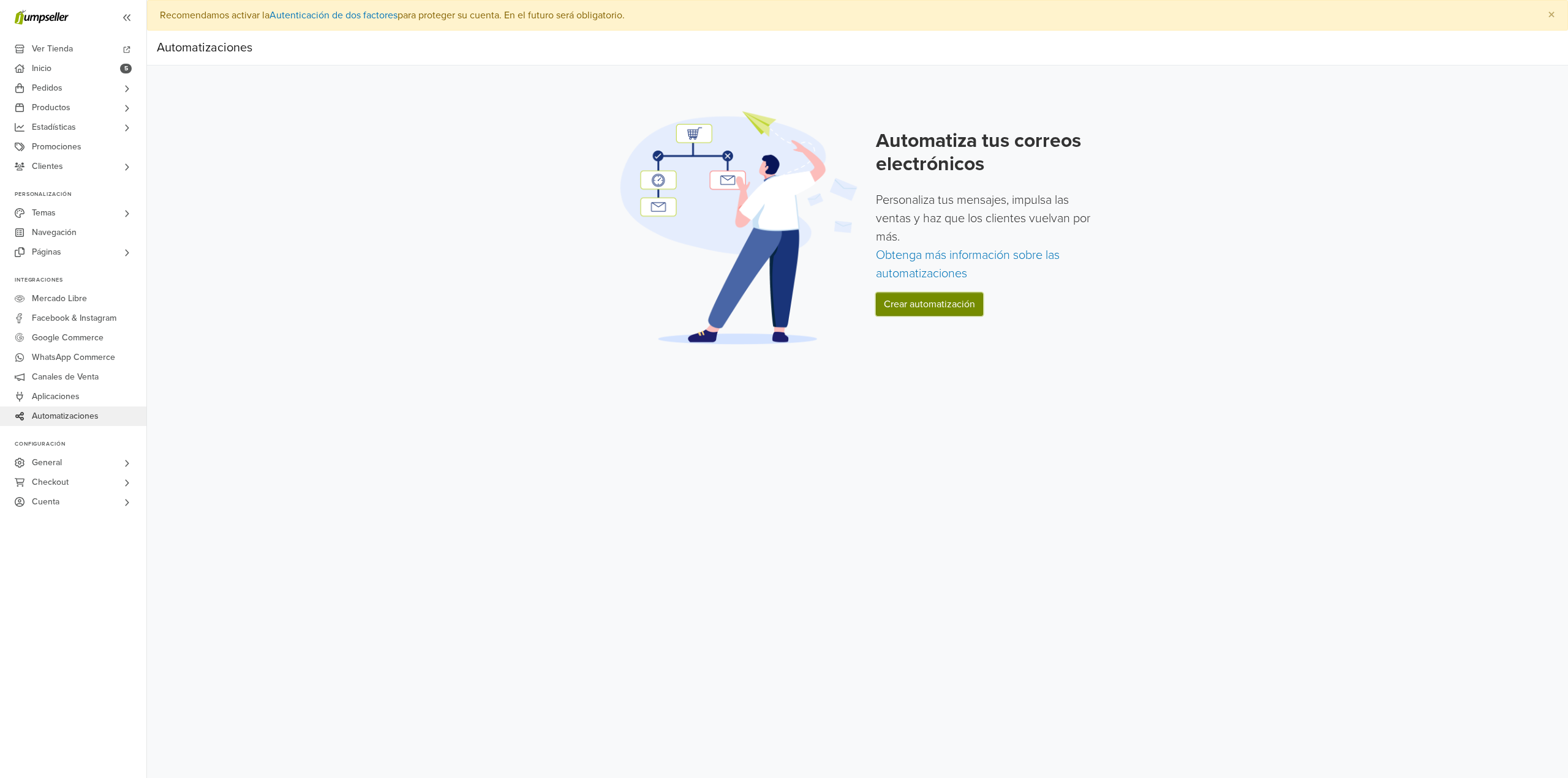
click at [927, 305] on link "Crear automatización" at bounding box center [929, 304] width 107 height 23
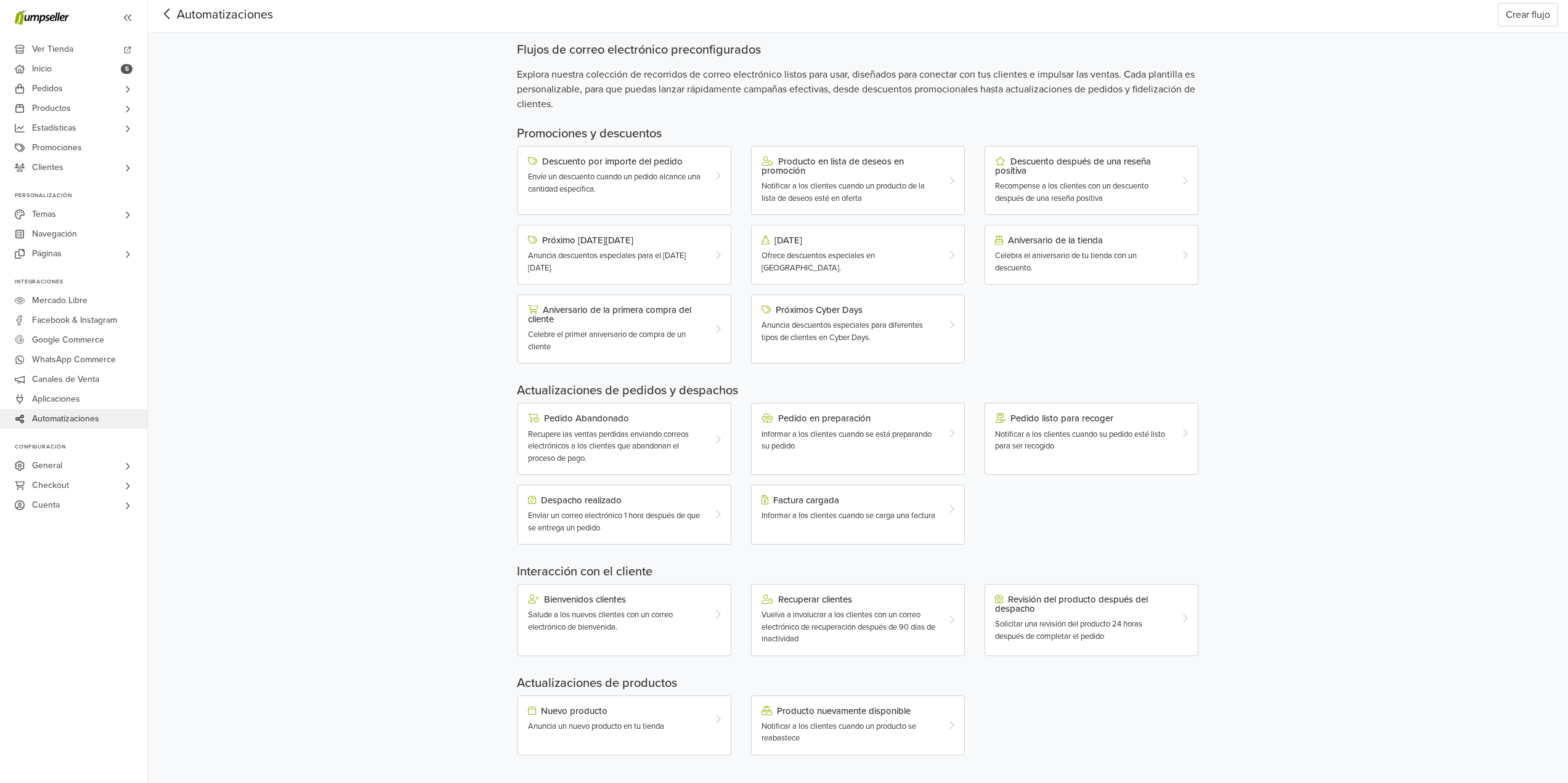
scroll to position [35, 0]
click at [1019, 247] on div "Aniversario de la tienda Celebra el aniversario de tu tienda con un descuento." at bounding box center [1082, 253] width 194 height 39
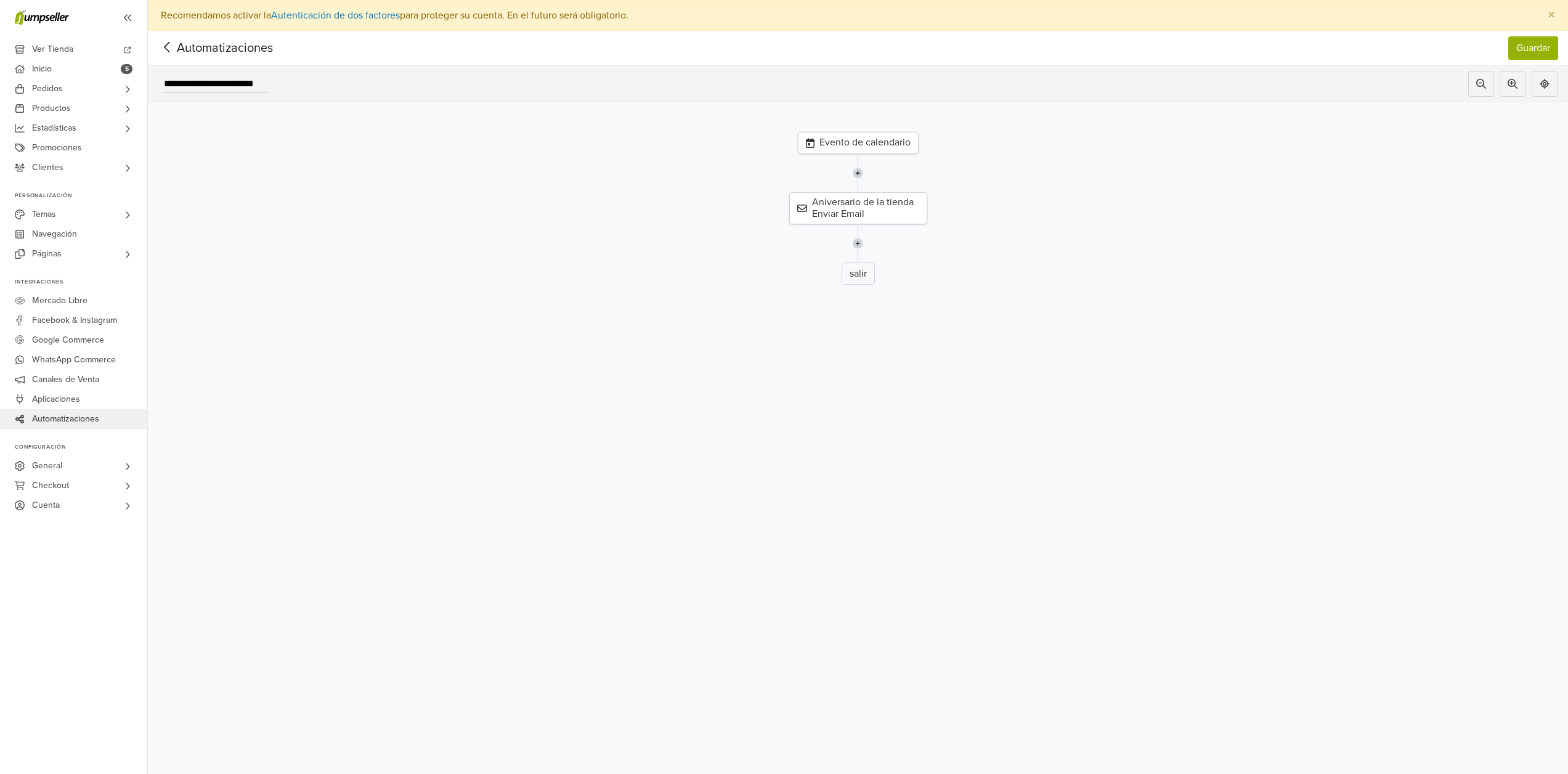
click at [175, 44] on icon at bounding box center [167, 47] width 19 height 15
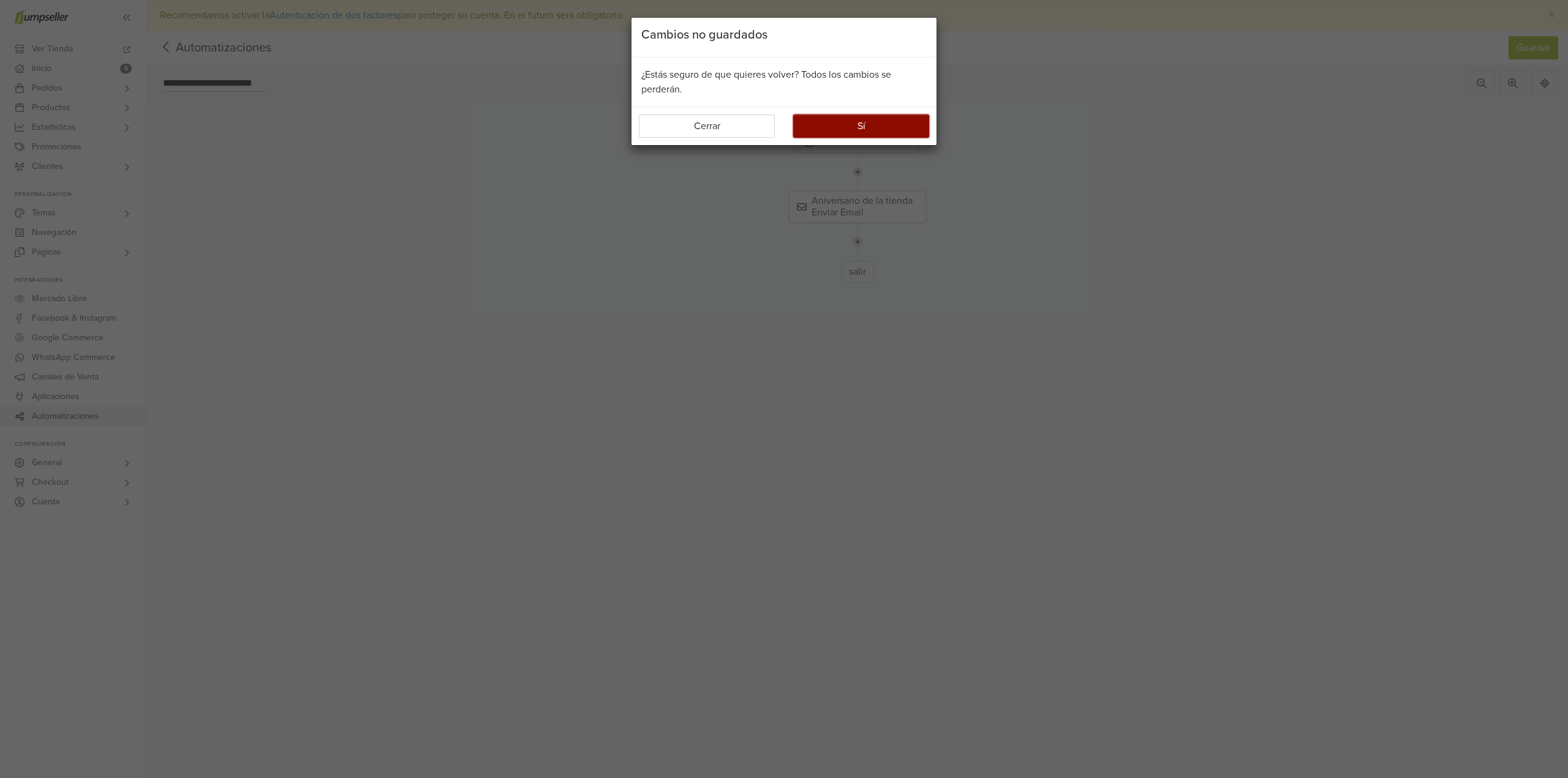
click at [817, 125] on button "Sí" at bounding box center [861, 126] width 136 height 23
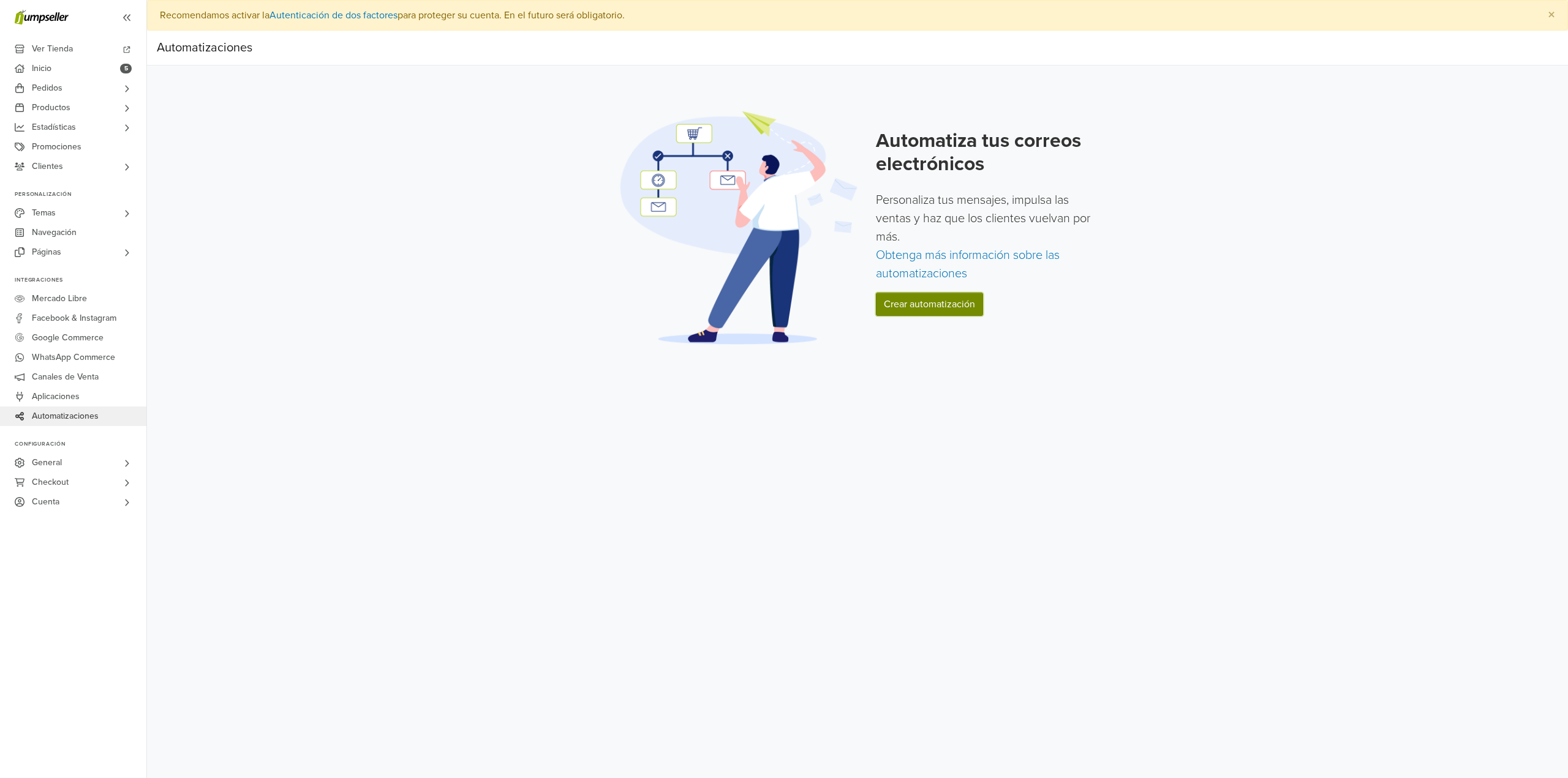
click at [900, 307] on link "Crear automatización" at bounding box center [929, 304] width 107 height 23
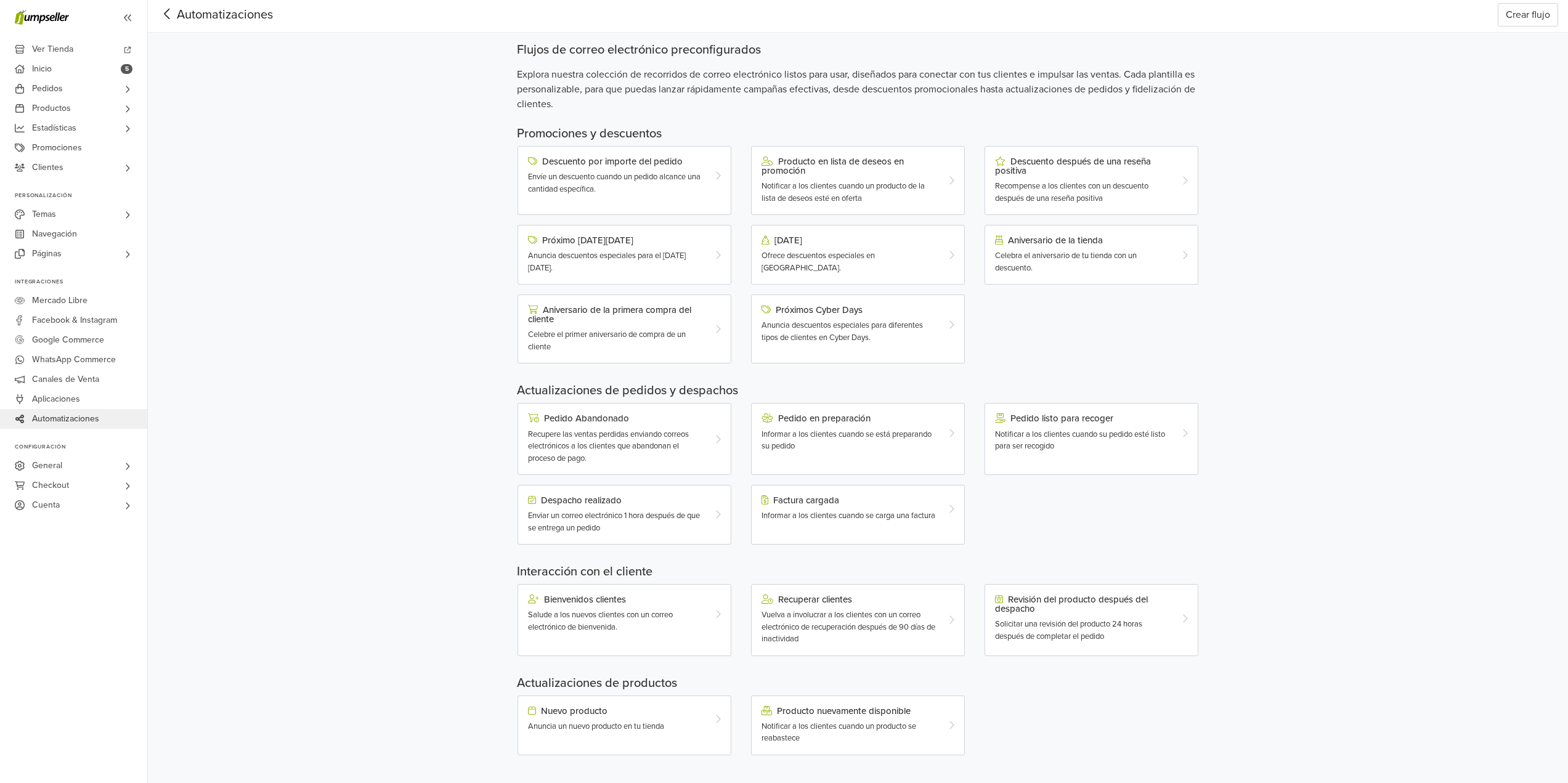
scroll to position [35, 0]
click at [615, 529] on span "Enviar un correo electrónico 1 hora después de que se entrega un pedido" at bounding box center [614, 520] width 172 height 22
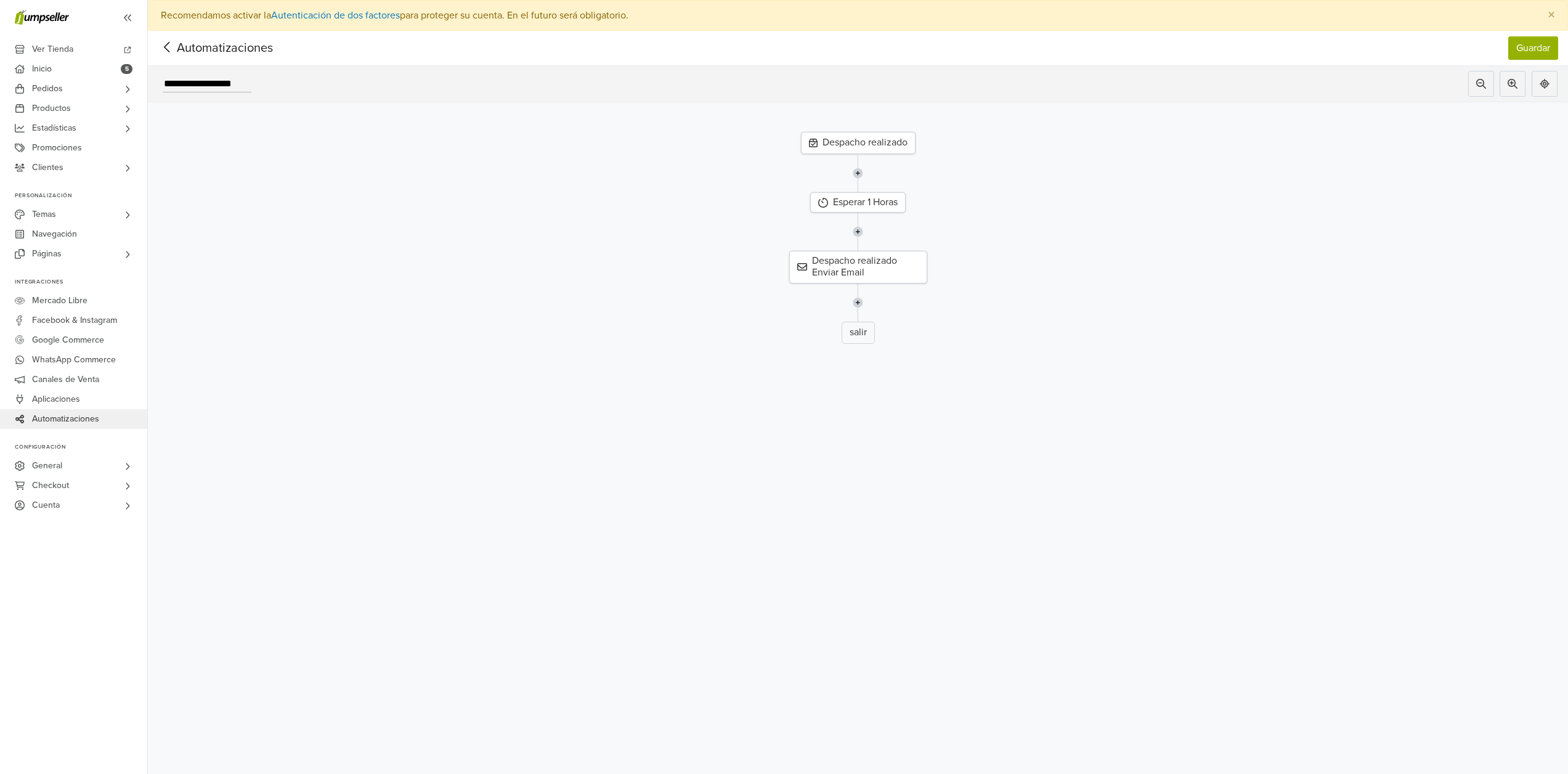
click at [170, 49] on icon at bounding box center [167, 47] width 19 height 15
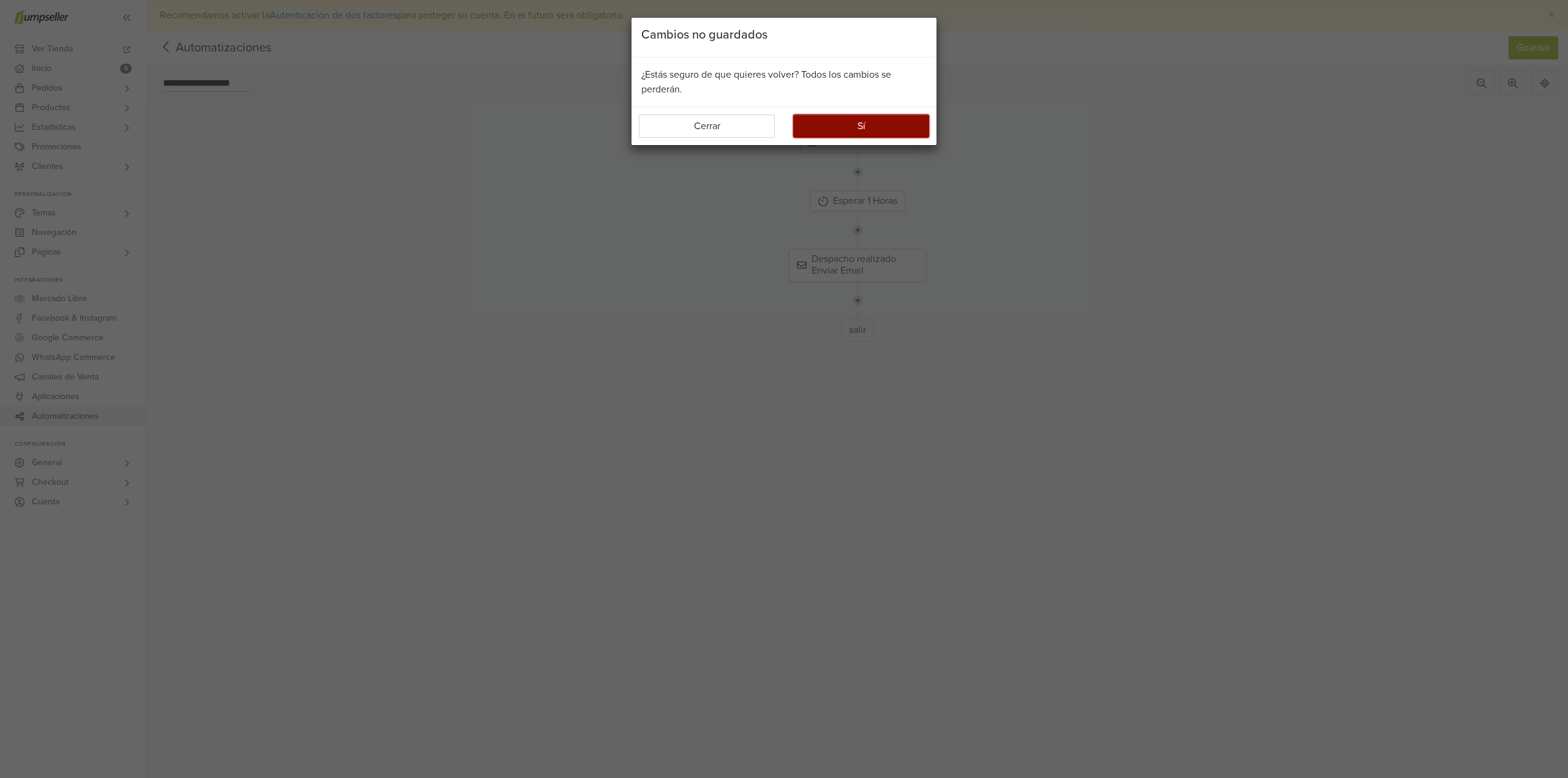
click at [825, 136] on button "Sí" at bounding box center [861, 126] width 136 height 23
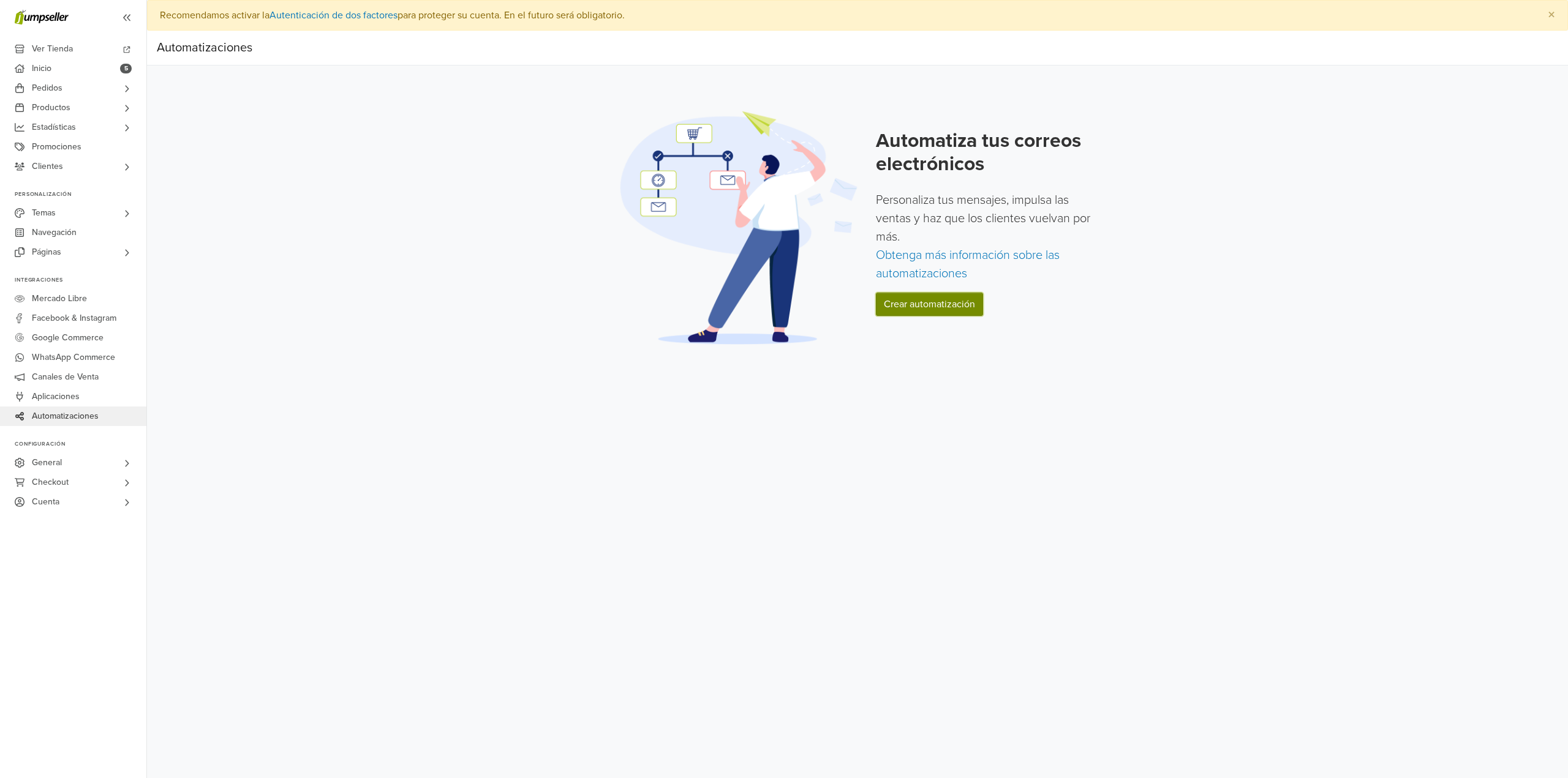
click at [972, 313] on link "Crear automatización" at bounding box center [929, 304] width 107 height 23
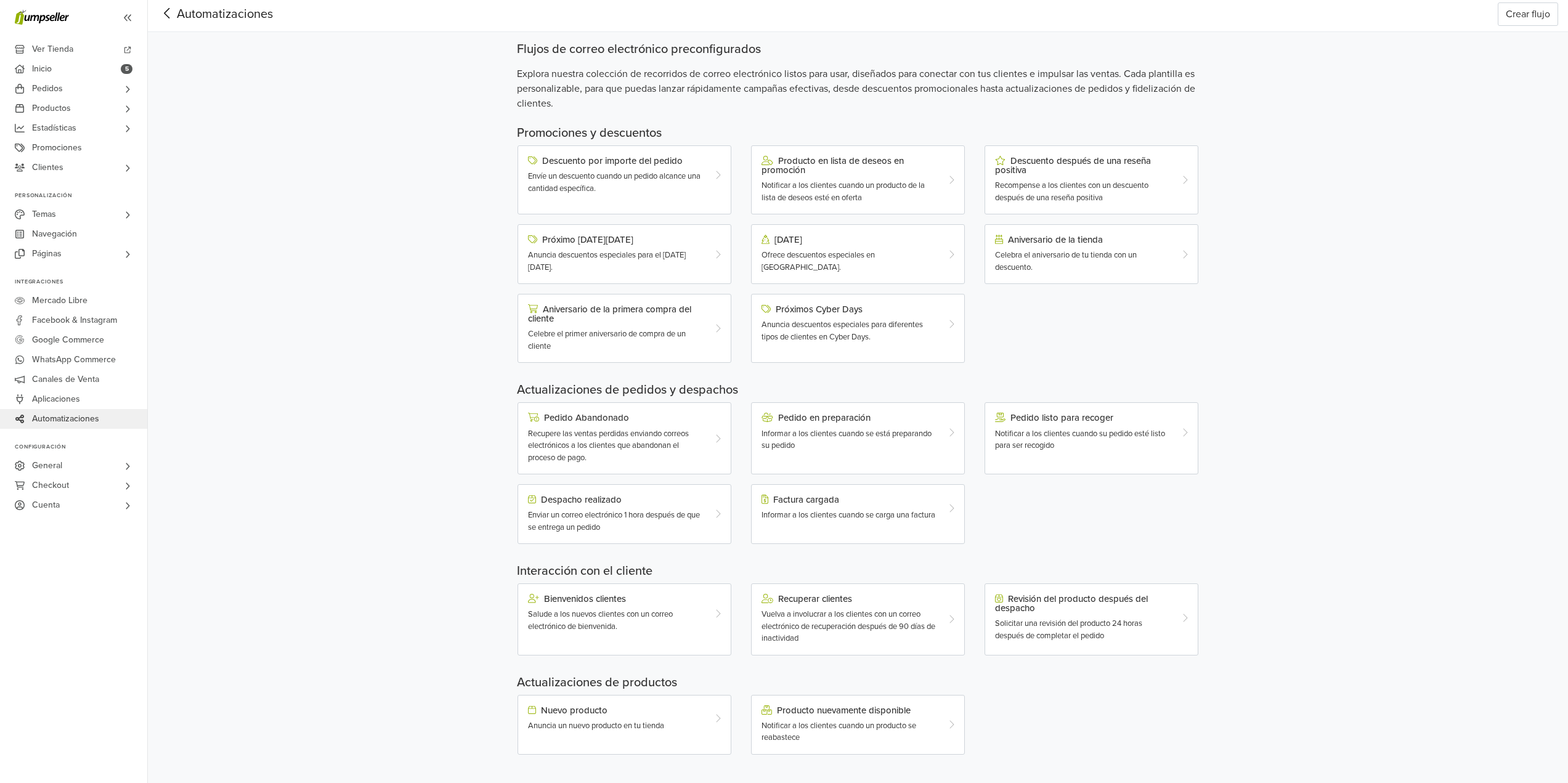
scroll to position [35, 0]
click at [827, 514] on span "Informar a los clientes cuando se carga una factura" at bounding box center [848, 514] width 174 height 10
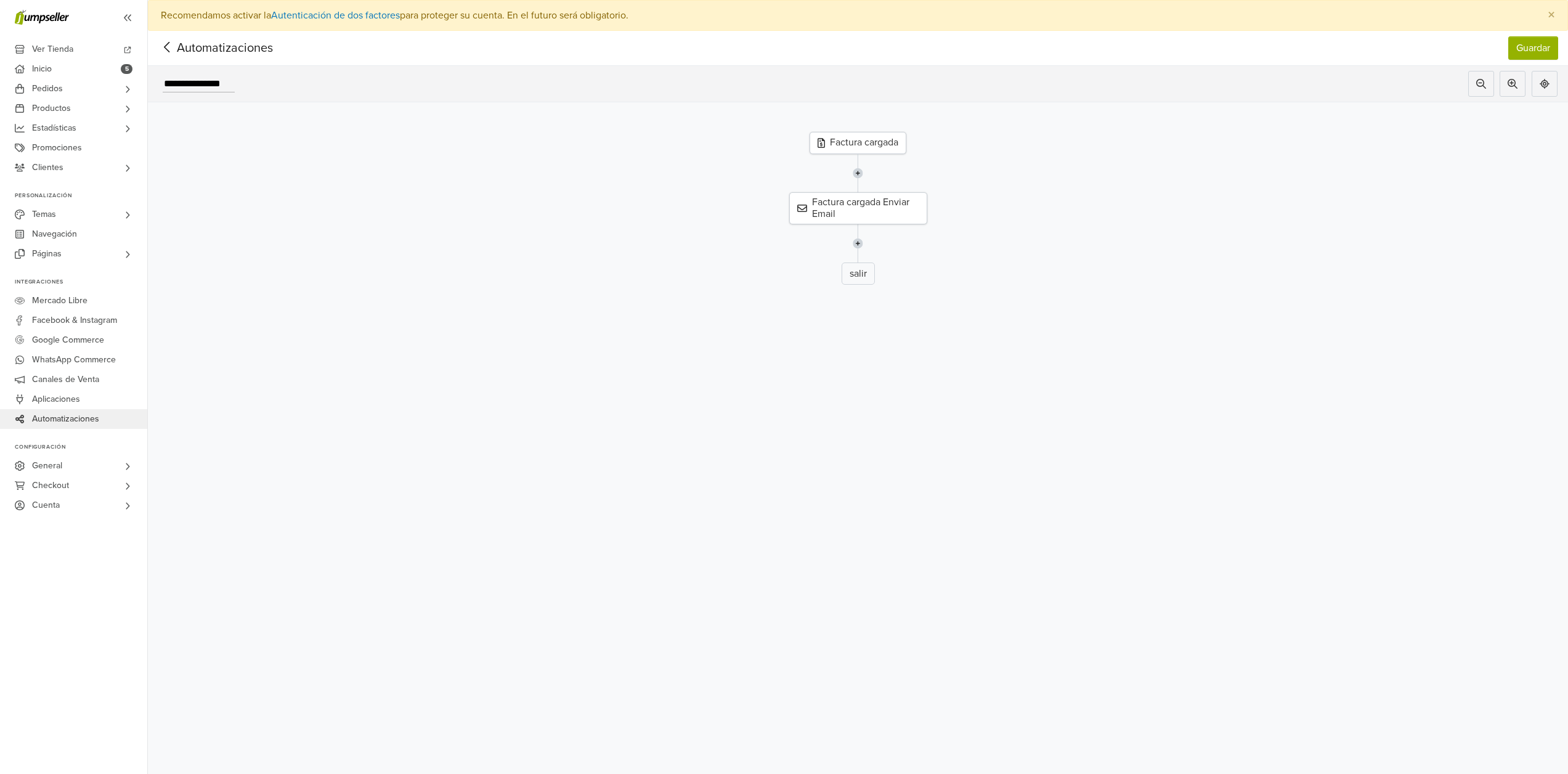
click at [170, 48] on icon at bounding box center [167, 47] width 19 height 15
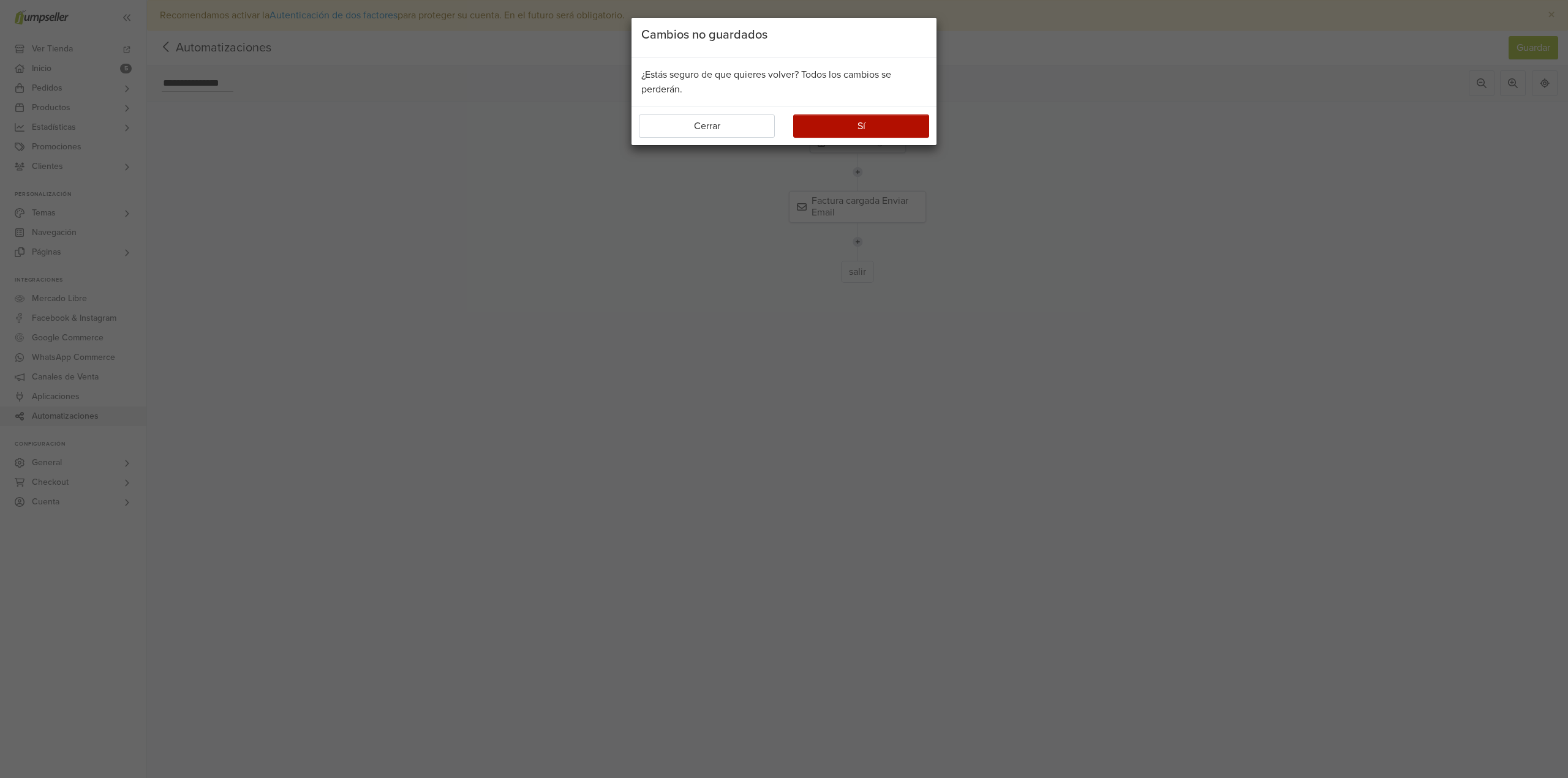
click at [907, 112] on div "Cerrar Sí" at bounding box center [784, 126] width 305 height 39
click at [902, 124] on button "Sí" at bounding box center [861, 126] width 136 height 23
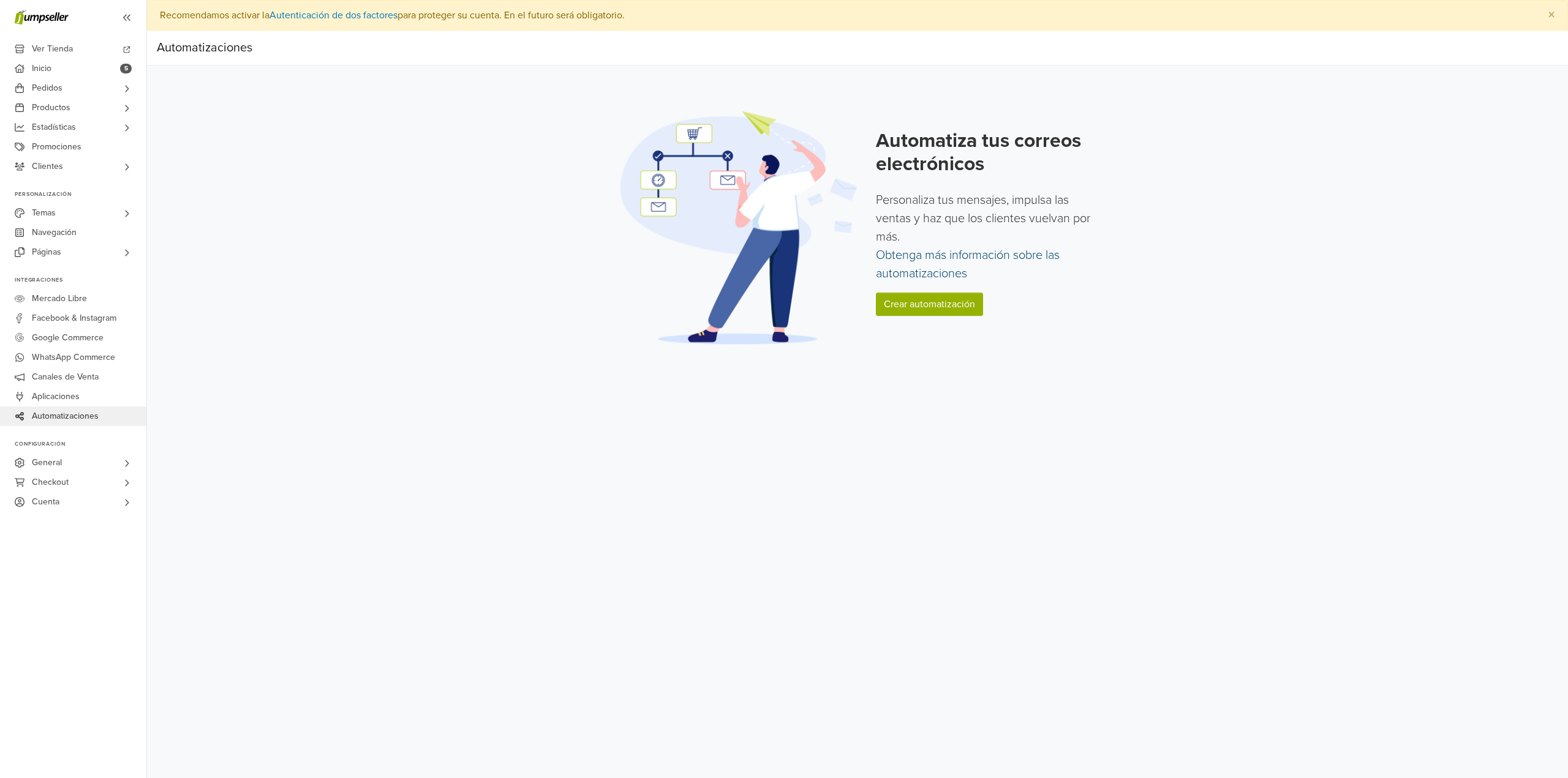
click at [923, 275] on link "Obtenga más información sobre las automatizaciones" at bounding box center [968, 264] width 184 height 33
click at [897, 283] on div "Automatiza tus correos electrónicos Personaliza tus mensajes, impulsa las venta…" at bounding box center [988, 227] width 223 height 197
click at [903, 295] on link "Crear automatización" at bounding box center [929, 304] width 107 height 23
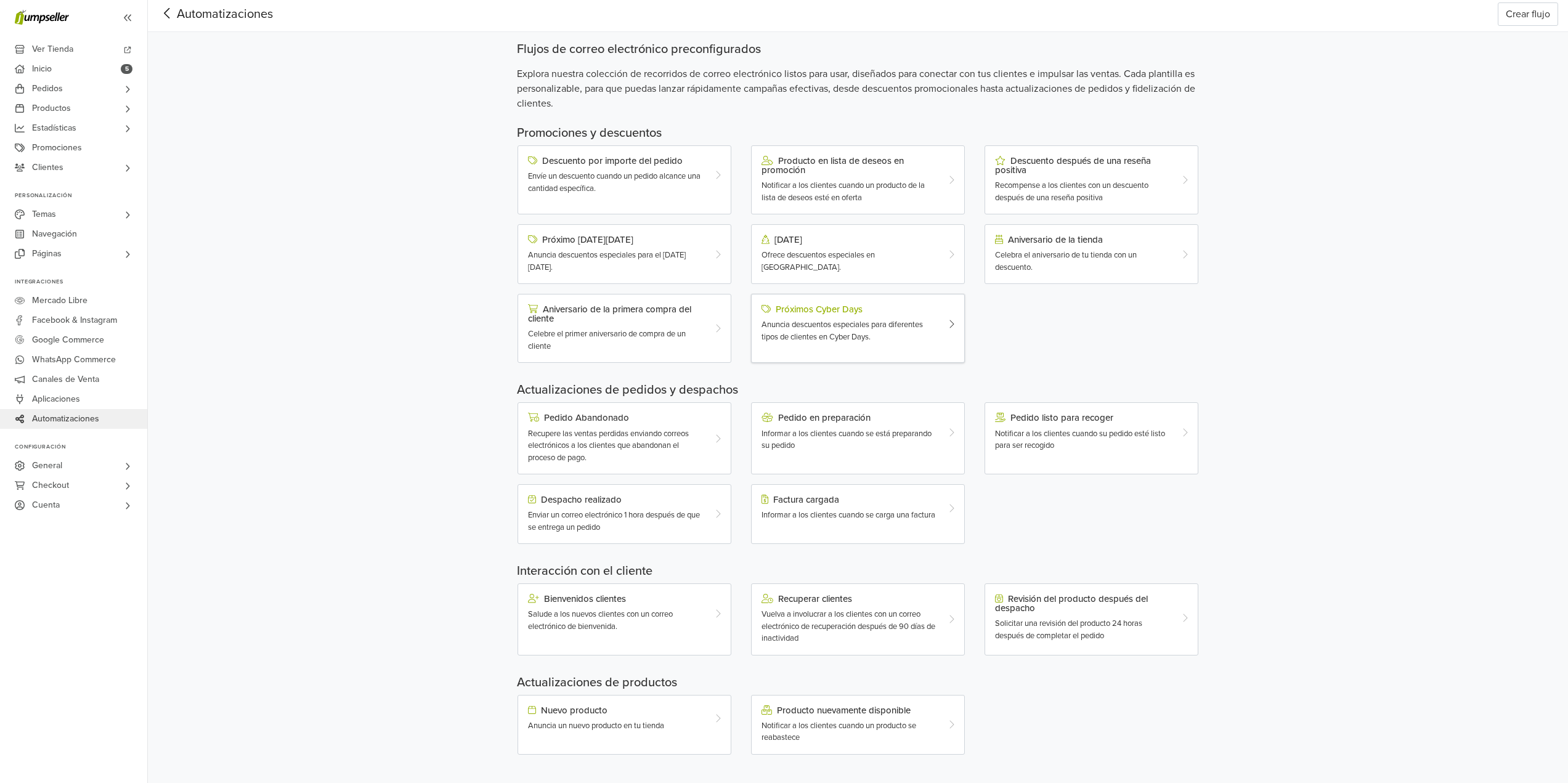
scroll to position [35, 0]
click at [897, 423] on div "Pedido en preparación Informar a los clientes cuando se está preparando su pedi…" at bounding box center [849, 431] width 194 height 39
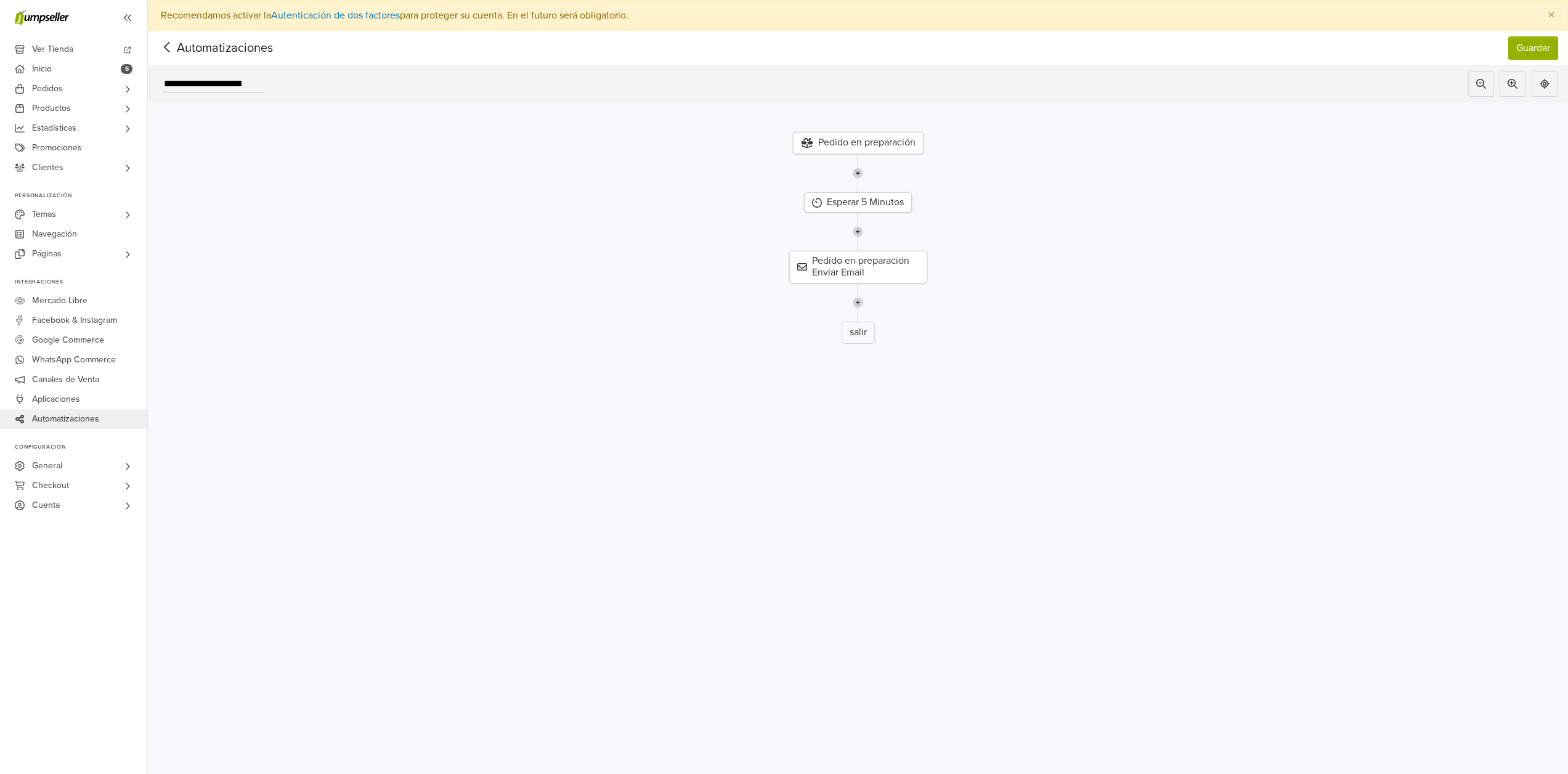
click at [170, 48] on icon at bounding box center [167, 47] width 19 height 15
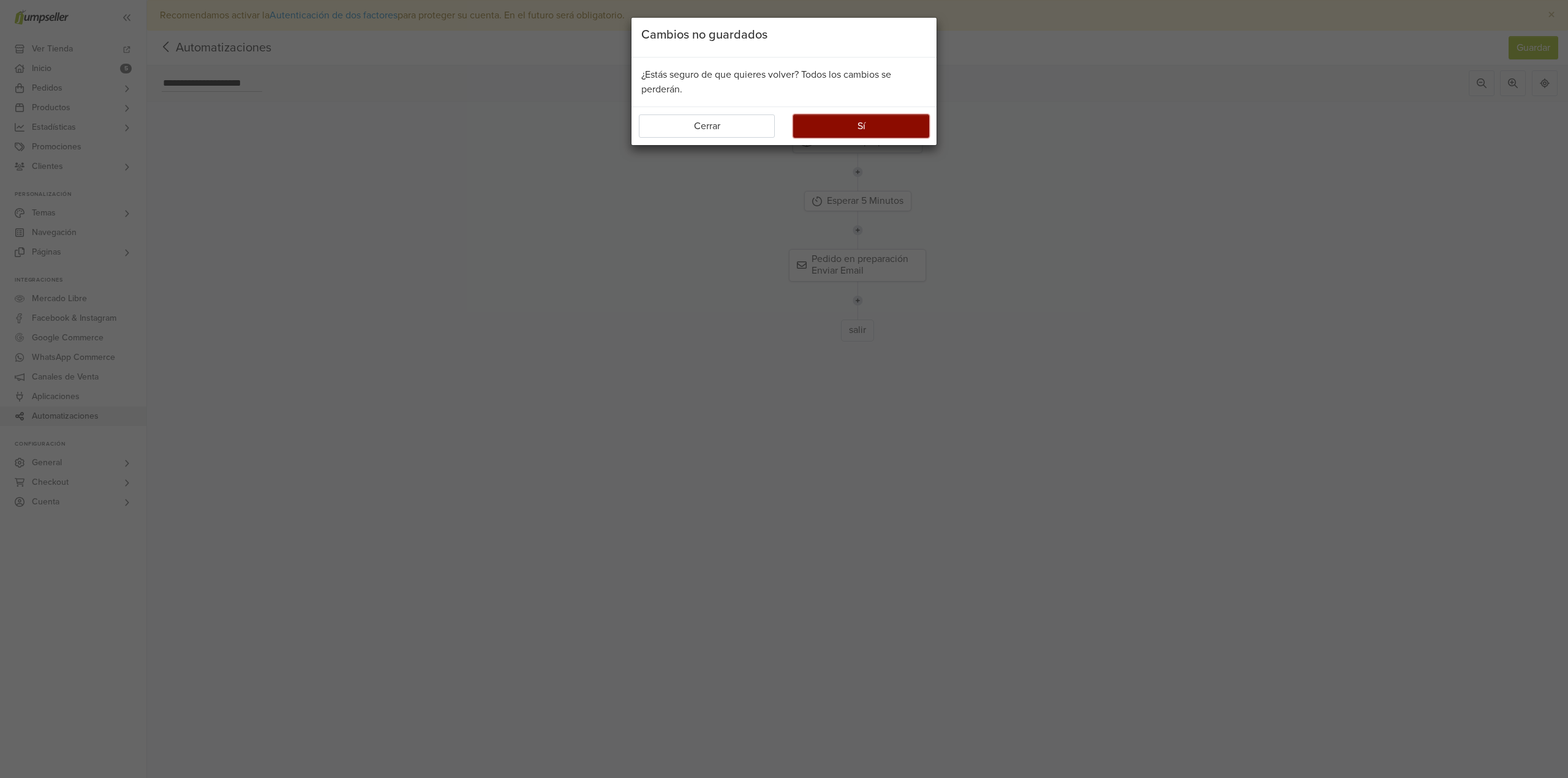
click at [838, 118] on button "Sí" at bounding box center [861, 126] width 136 height 23
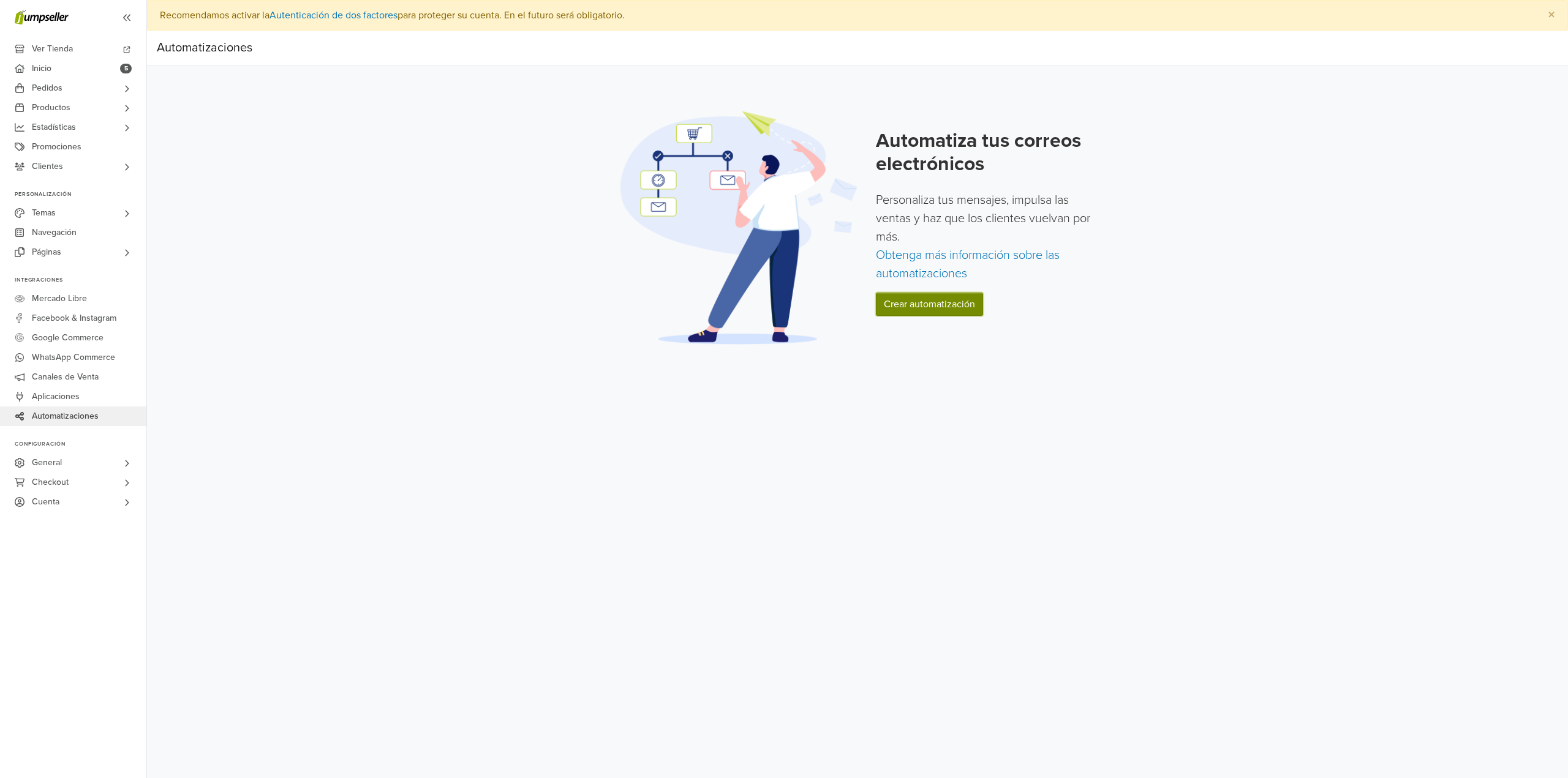
click at [917, 311] on link "Crear automatización" at bounding box center [929, 304] width 107 height 23
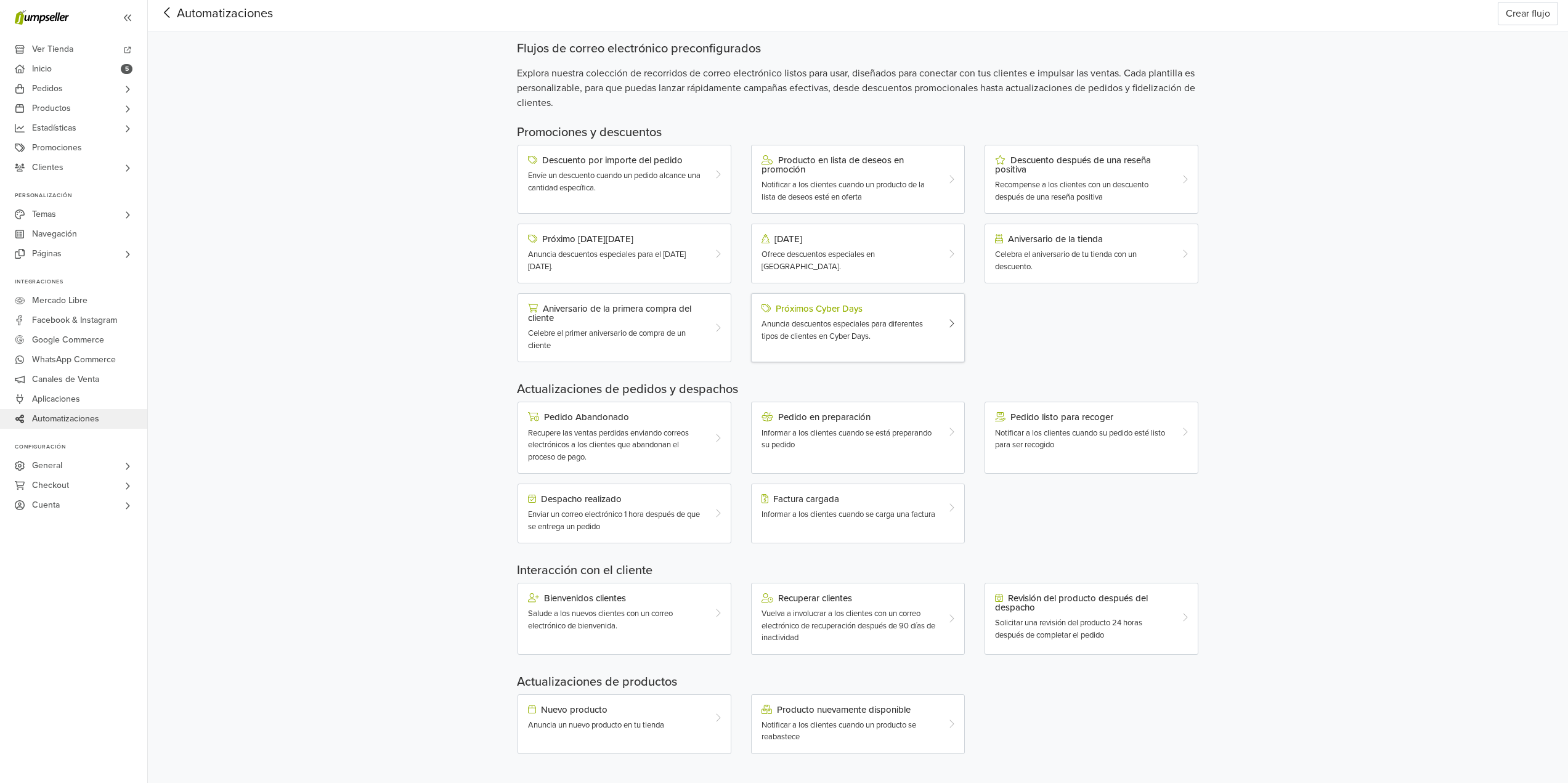
scroll to position [35, 0]
click at [1036, 586] on div "Revisión del producto después del despacho Solicitar una revisión del producto …" at bounding box center [1091, 618] width 214 height 72
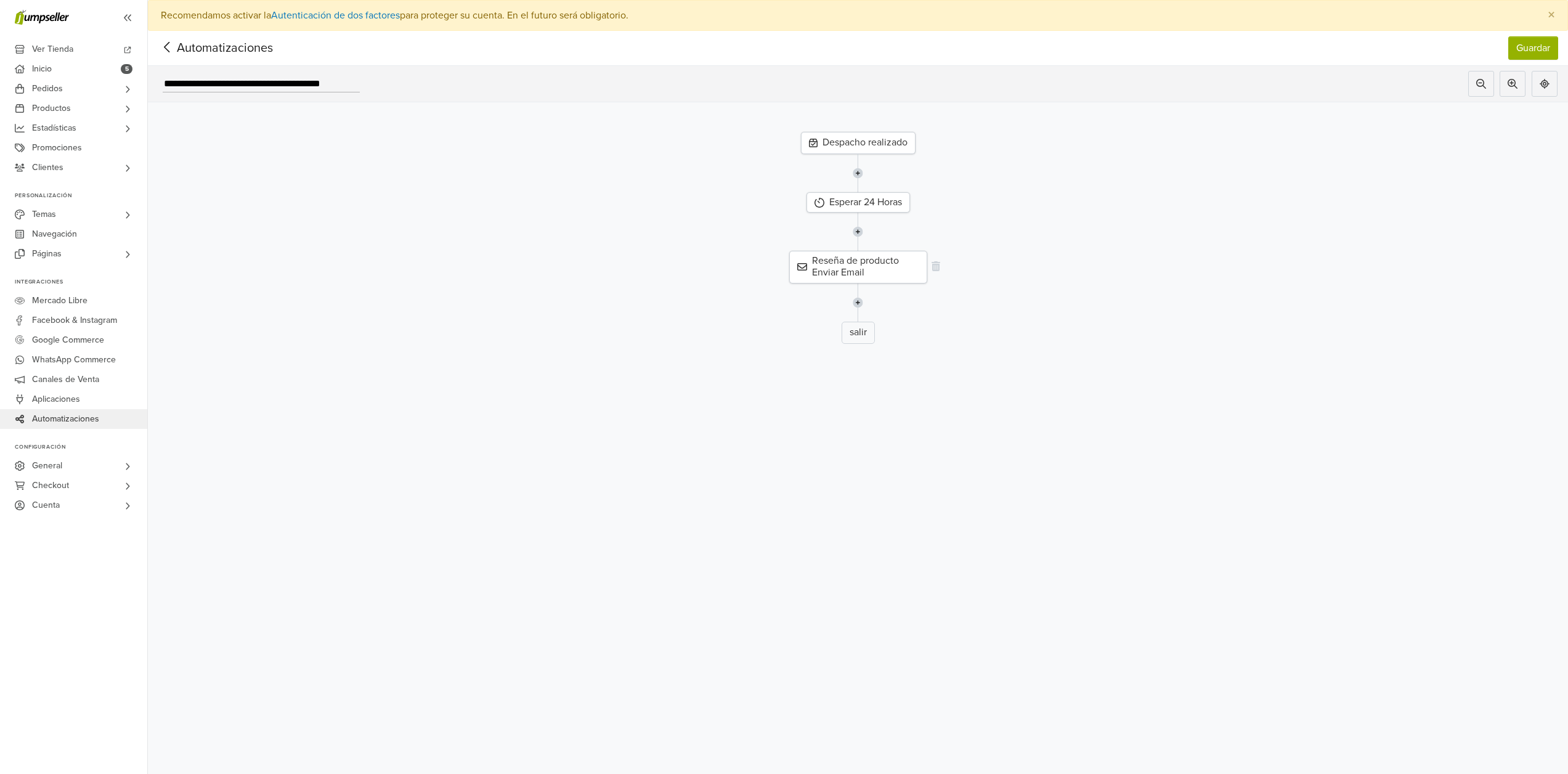
click at [842, 262] on div "Reseña de producto Enviar Email" at bounding box center [858, 267] width 138 height 32
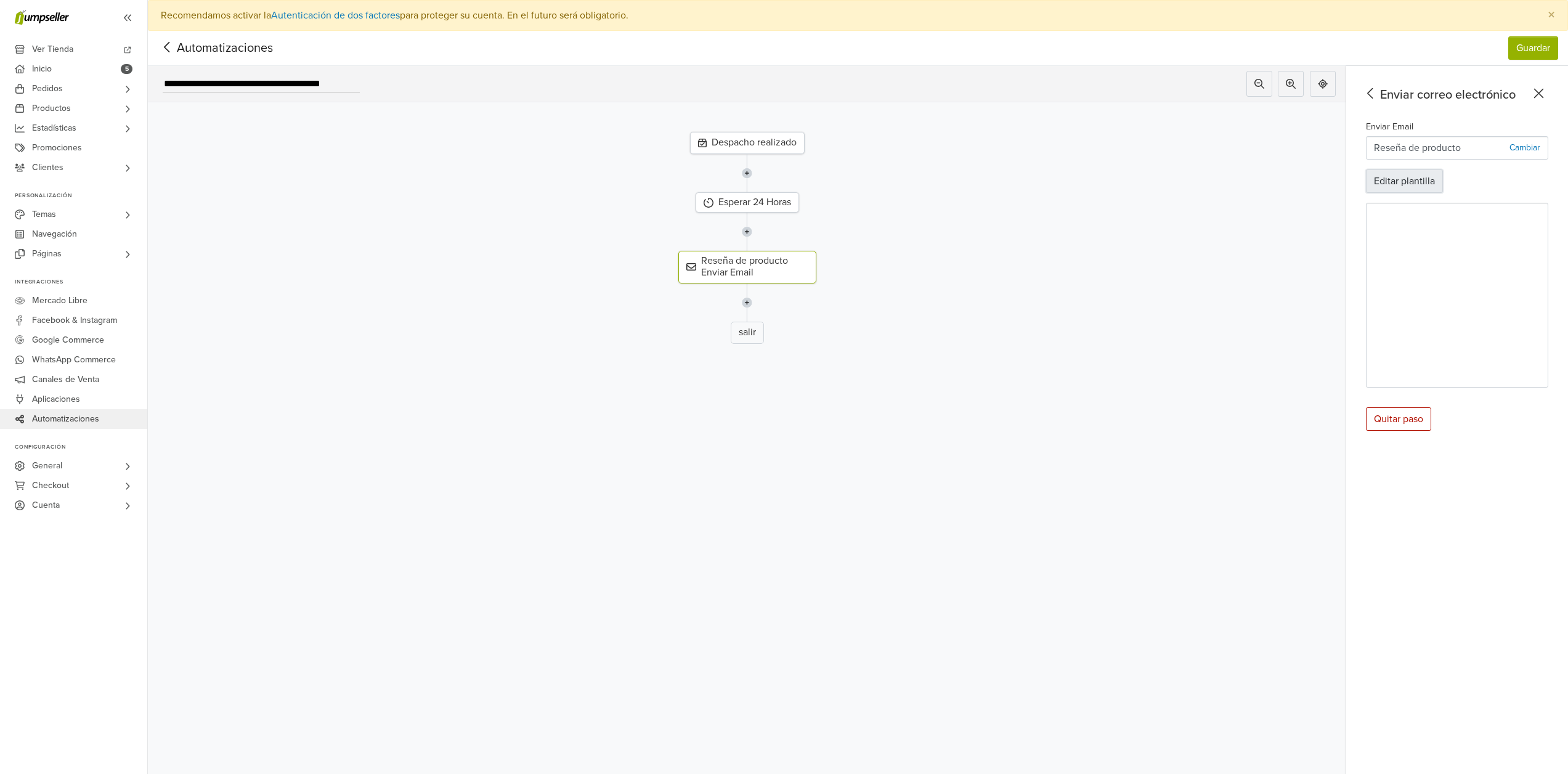
click at [1424, 191] on button "Editar plantilla" at bounding box center [1404, 181] width 77 height 23
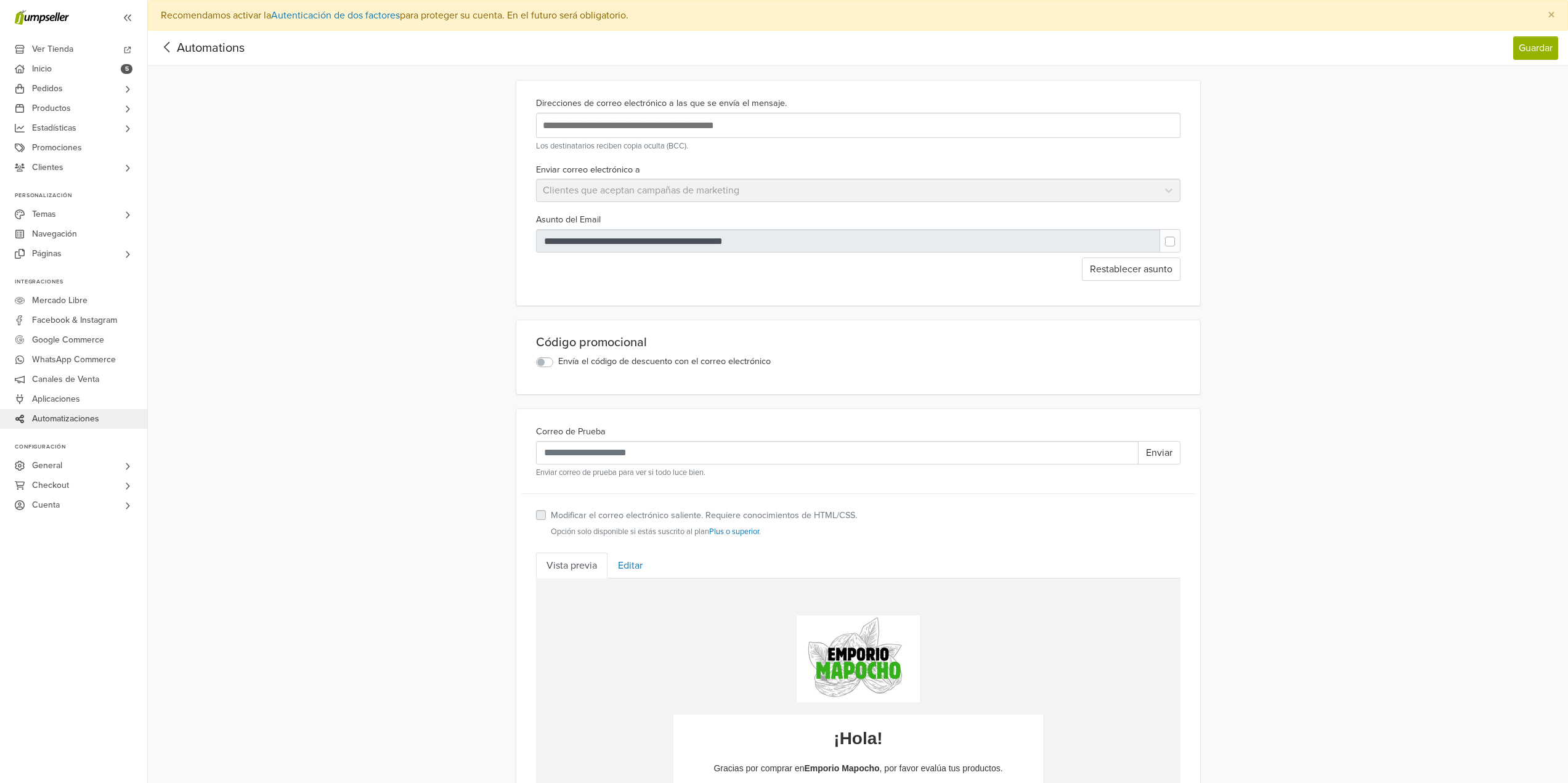
click at [170, 49] on icon at bounding box center [167, 47] width 19 height 15
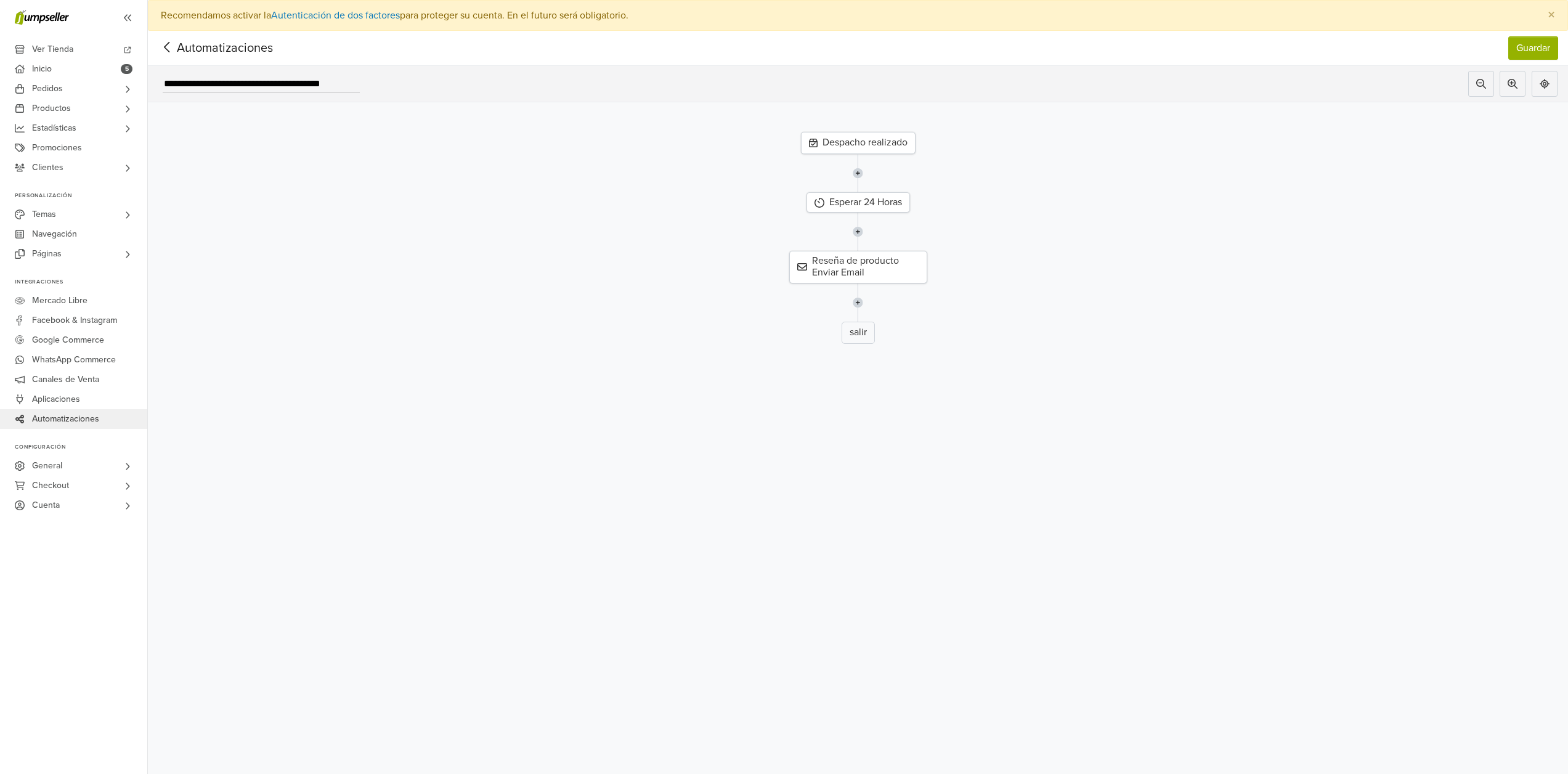
click at [170, 50] on icon at bounding box center [167, 47] width 19 height 15
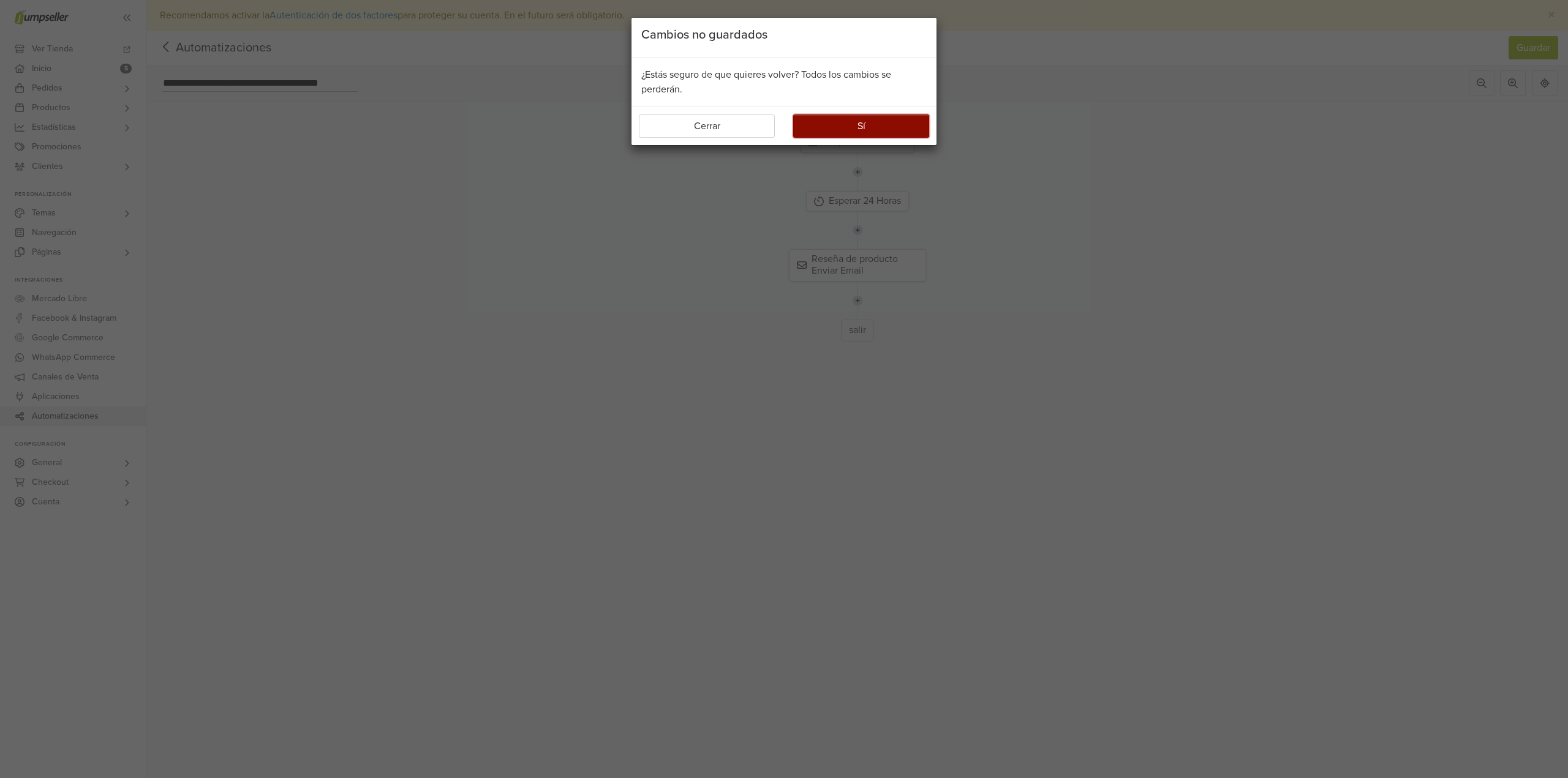
click at [859, 133] on button "Sí" at bounding box center [861, 126] width 136 height 23
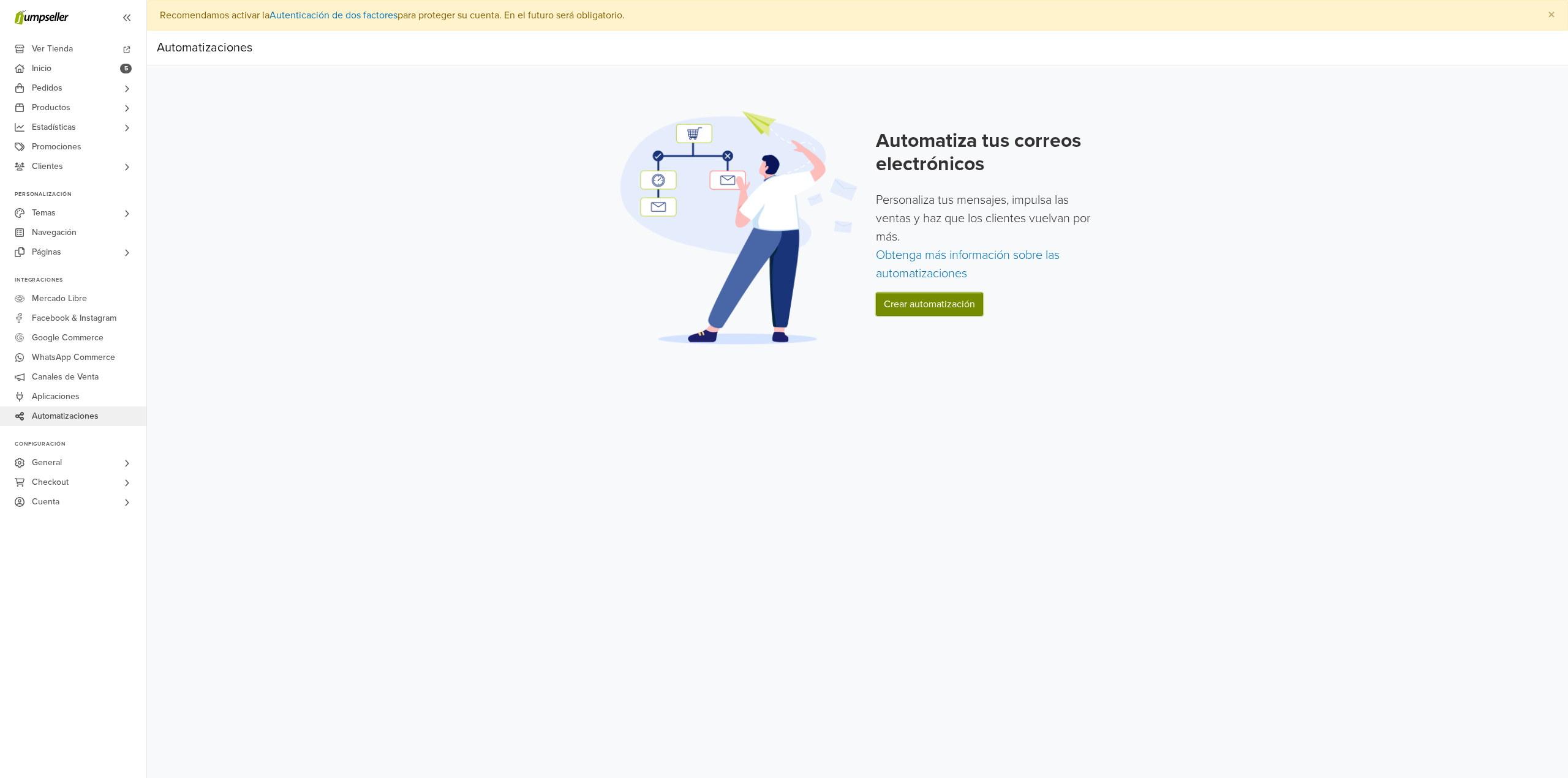
click at [881, 308] on link "Crear automatización" at bounding box center [929, 304] width 107 height 23
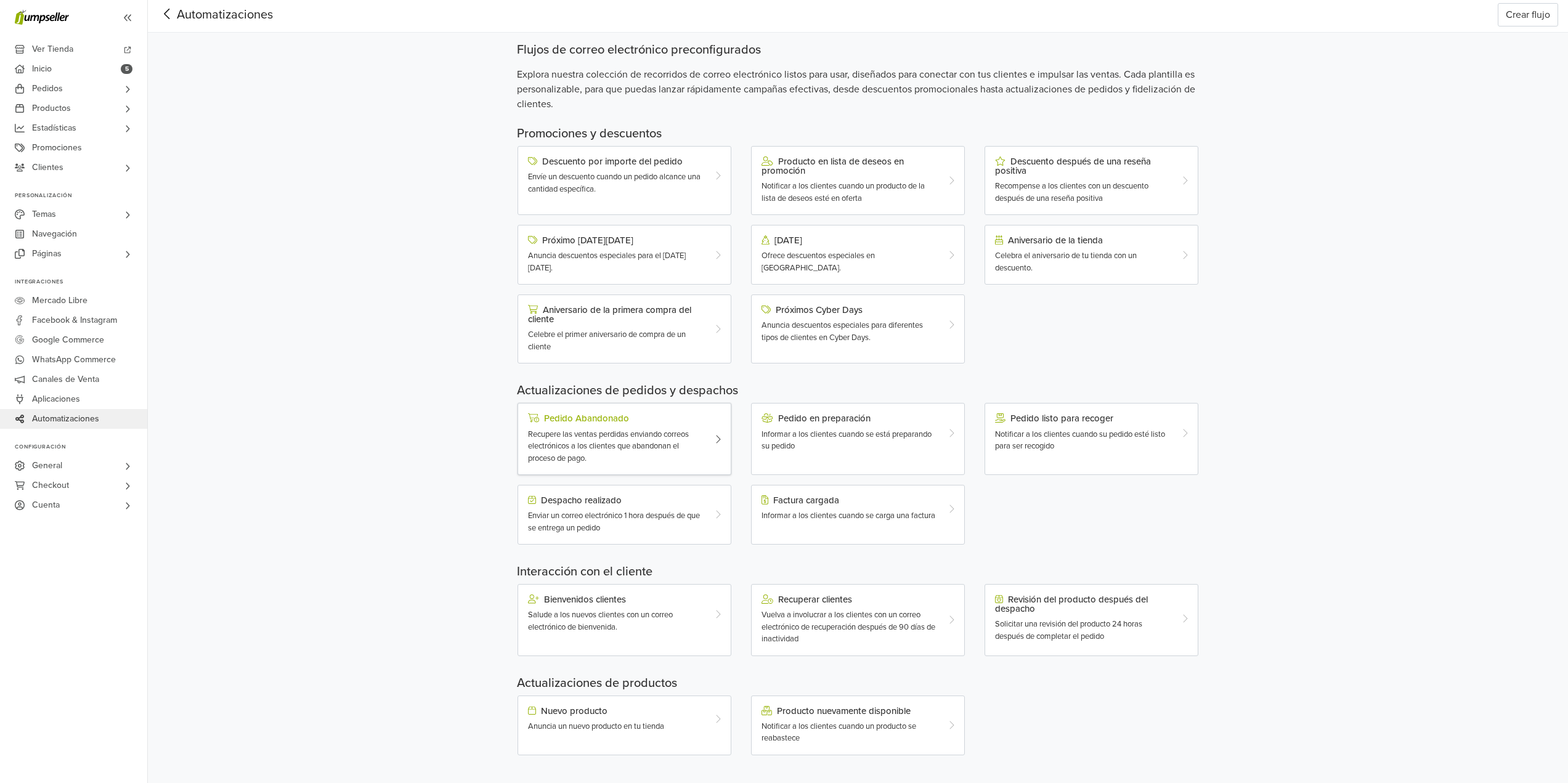
scroll to position [35, 0]
click at [815, 498] on div "Factura cargada" at bounding box center [849, 499] width 175 height 10
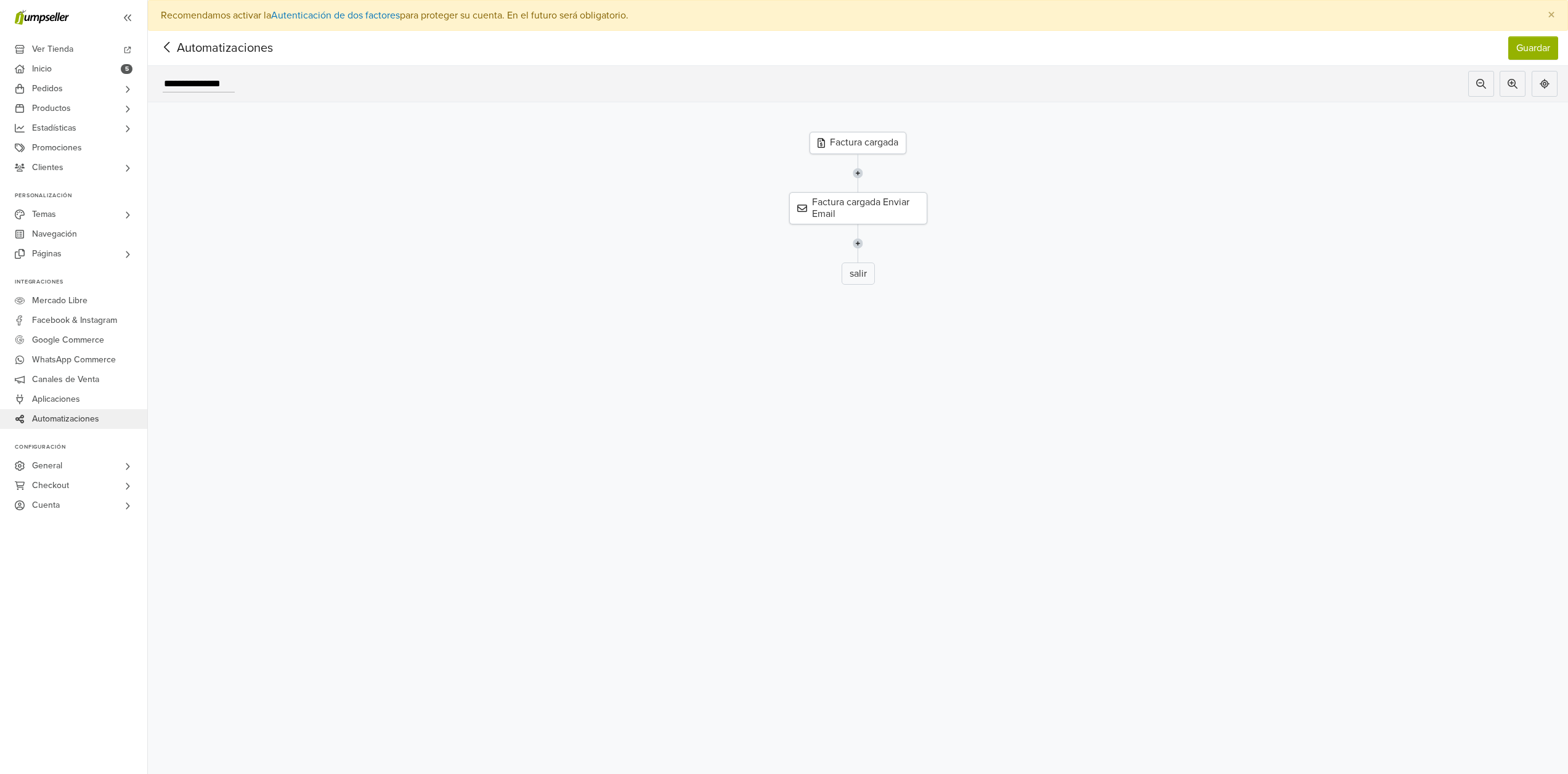
click at [884, 139] on div "Factura cargada" at bounding box center [858, 142] width 97 height 22
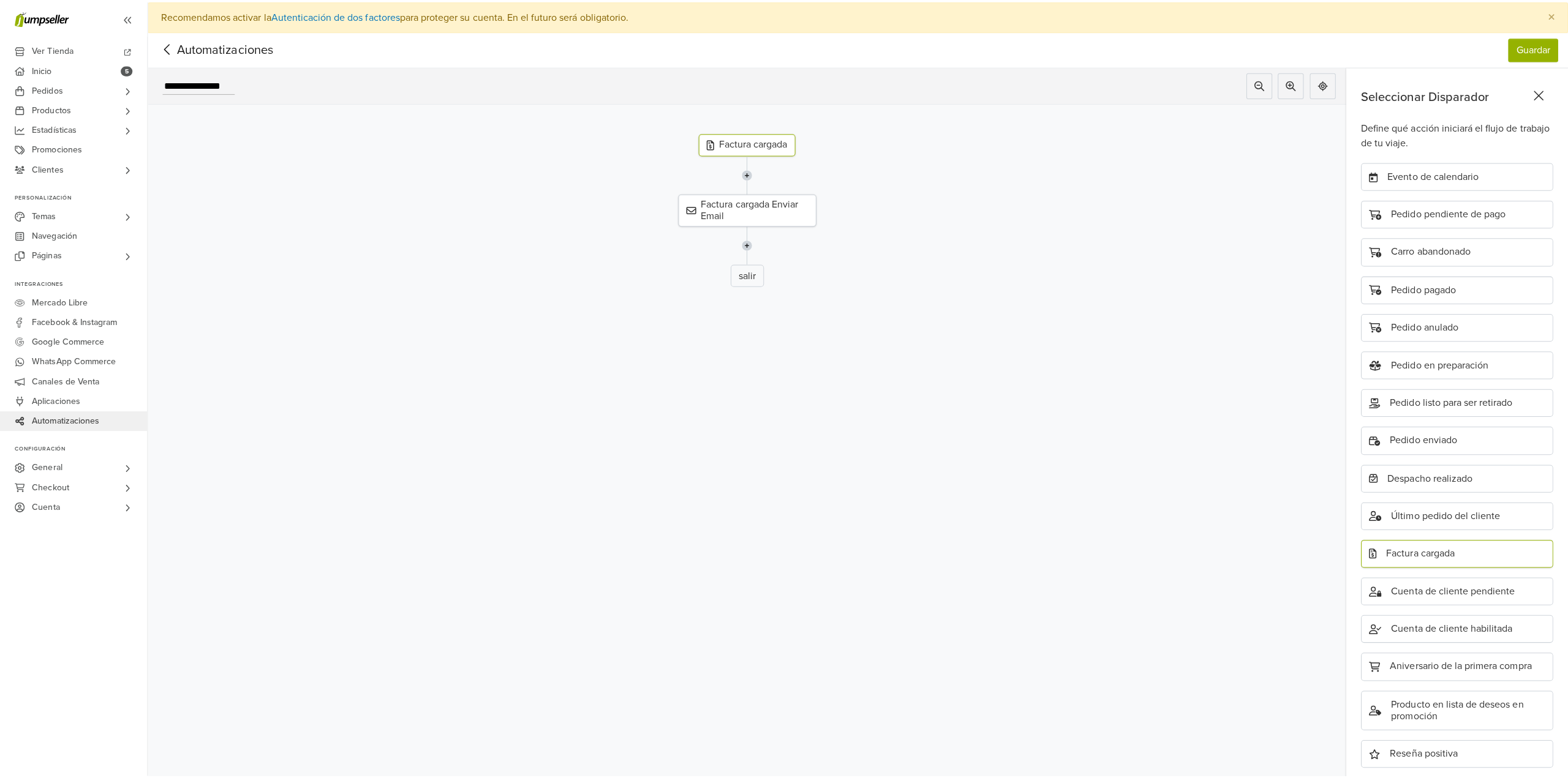
scroll to position [67, 0]
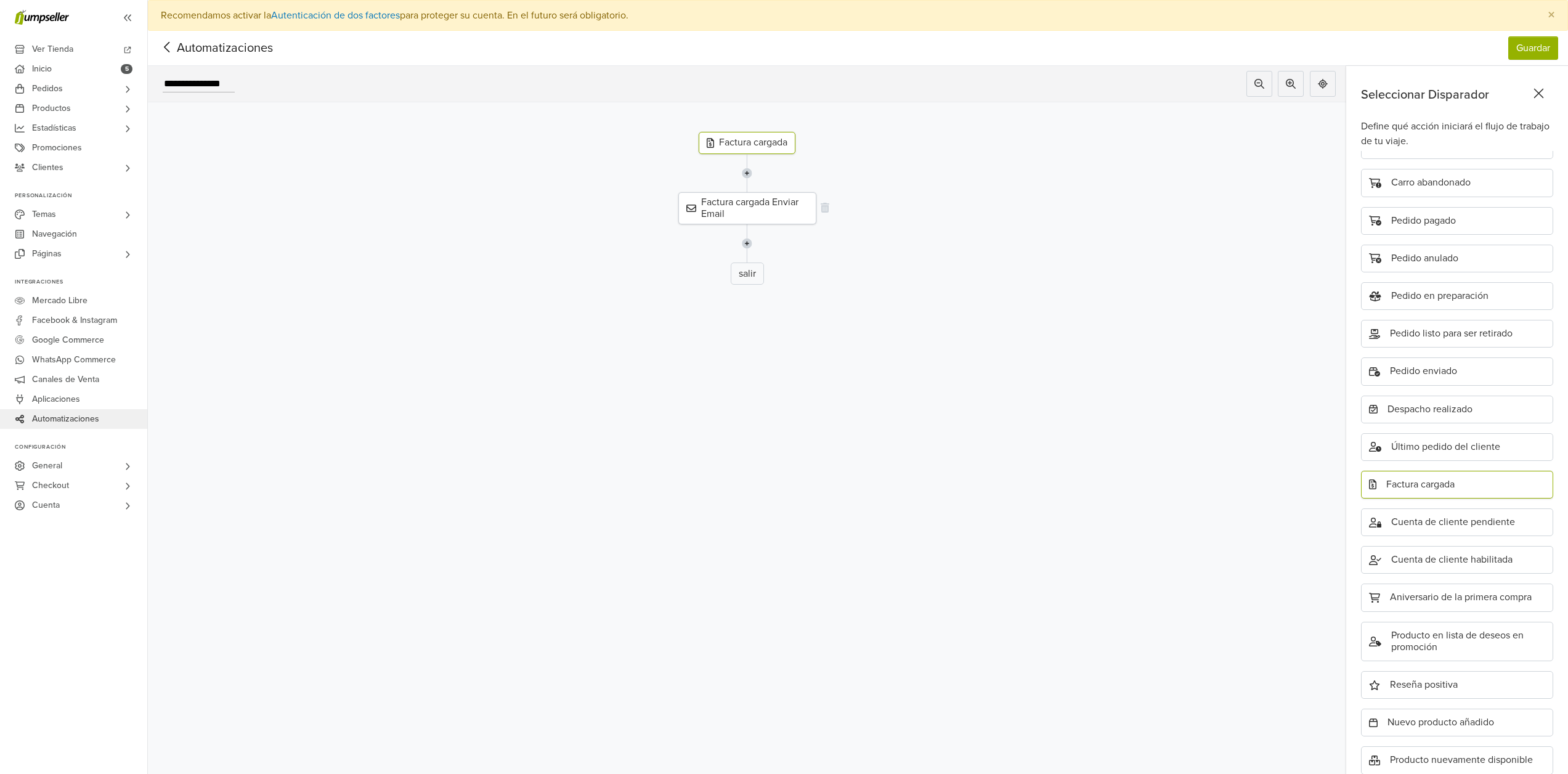
click at [757, 205] on div "Factura cargada Enviar Email" at bounding box center [747, 208] width 138 height 32
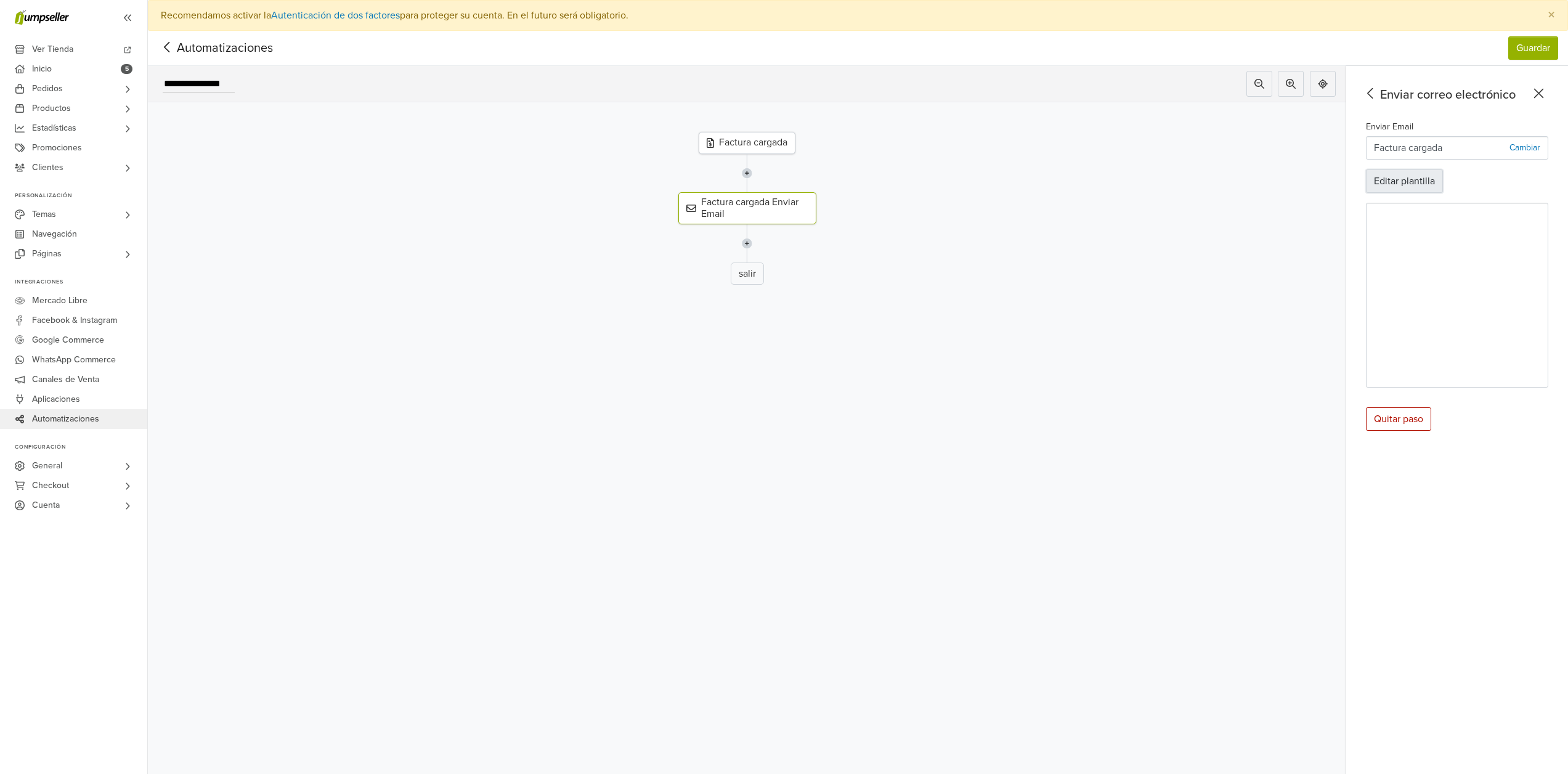
click at [1412, 183] on button "Editar plantilla" at bounding box center [1404, 181] width 77 height 23
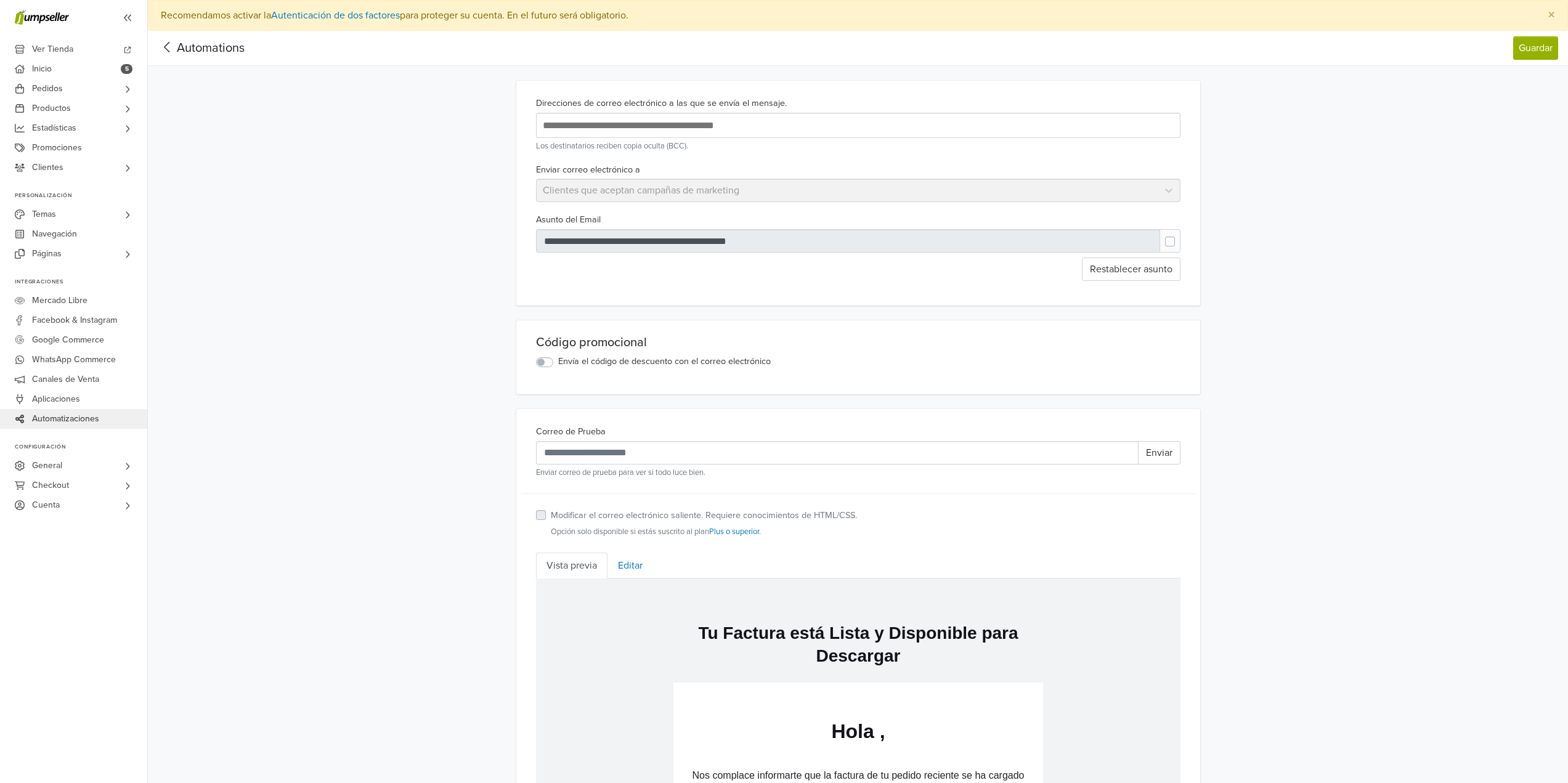
click at [164, 48] on icon at bounding box center [167, 47] width 19 height 15
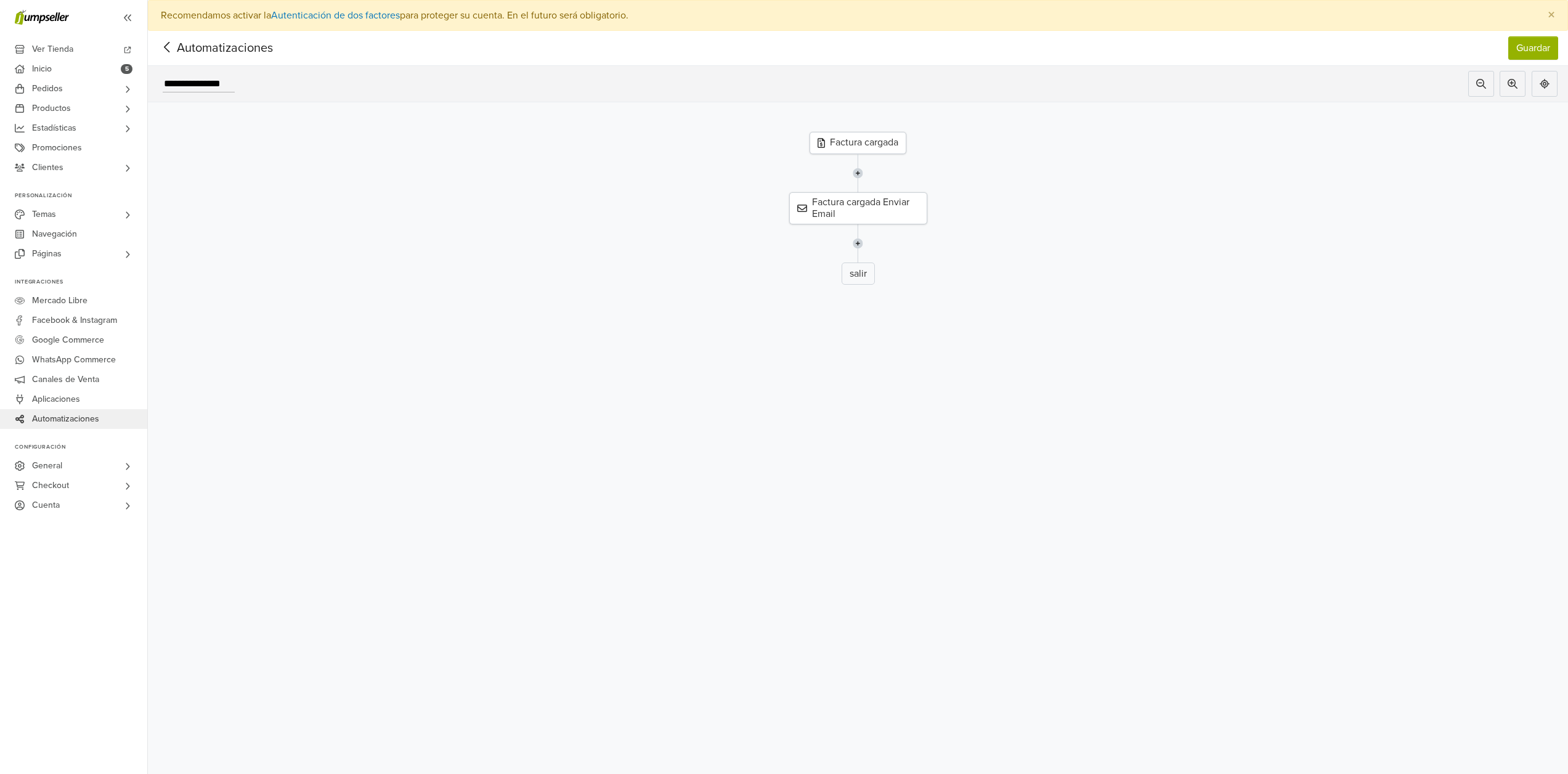
click at [161, 44] on icon at bounding box center [167, 47] width 19 height 15
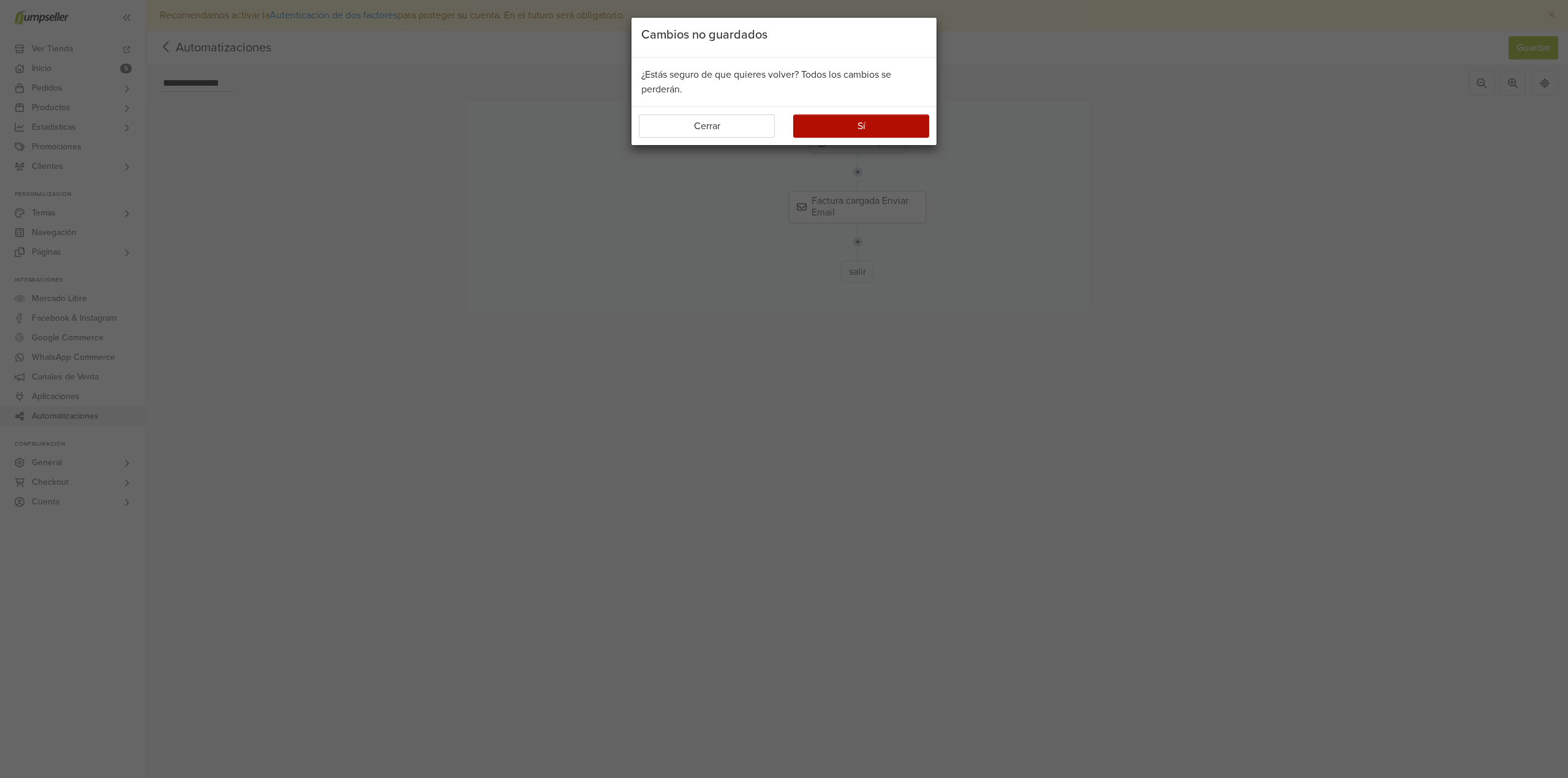
click at [889, 112] on div "Cerrar Sí" at bounding box center [784, 126] width 305 height 39
click at [896, 131] on button "Sí" at bounding box center [861, 126] width 136 height 23
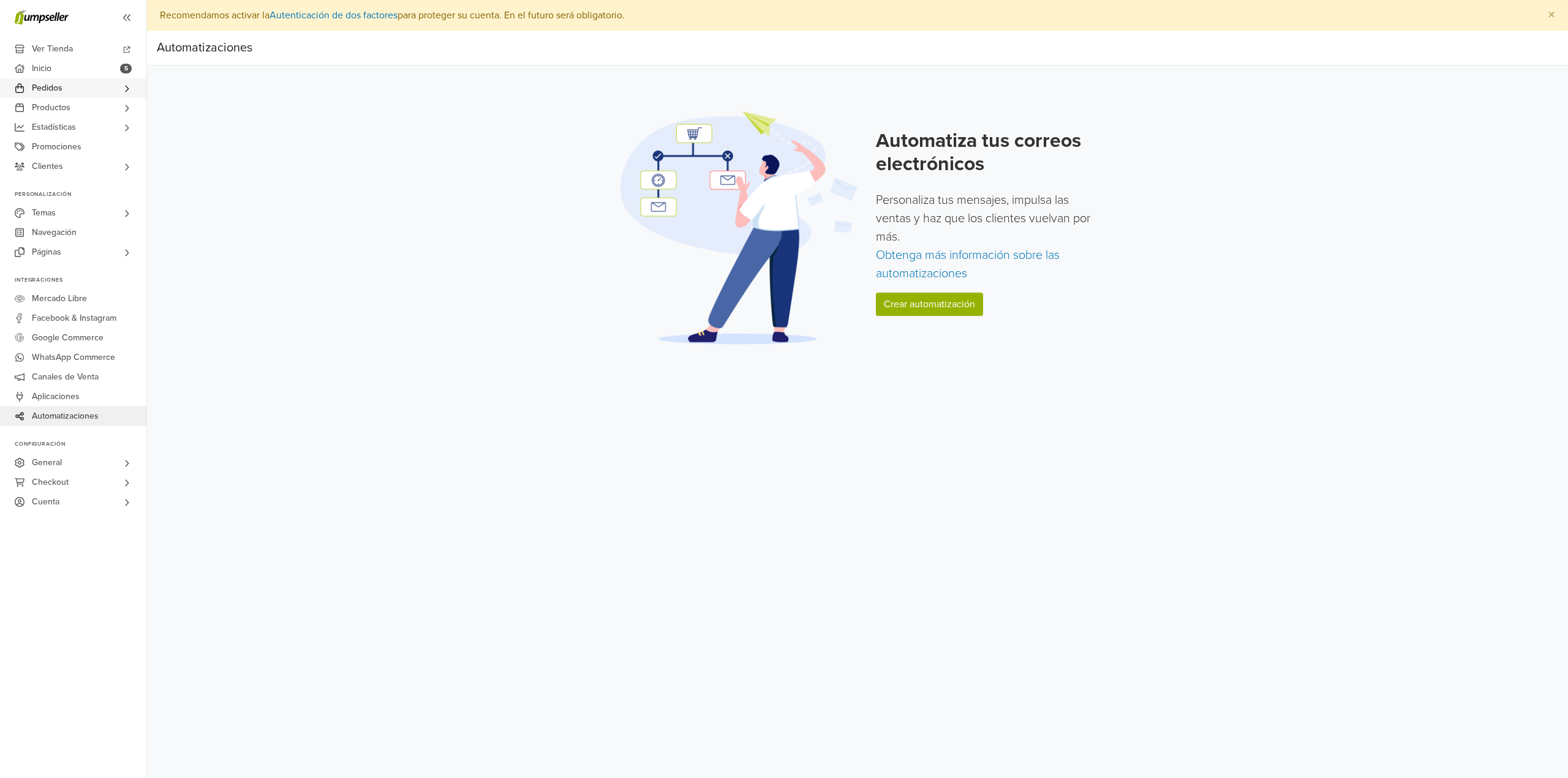
click at [76, 88] on link "Pedidos" at bounding box center [73, 88] width 146 height 19
click at [87, 99] on span "Todos los Pedidos" at bounding box center [69, 105] width 69 height 14
